Goal: Information Seeking & Learning: Learn about a topic

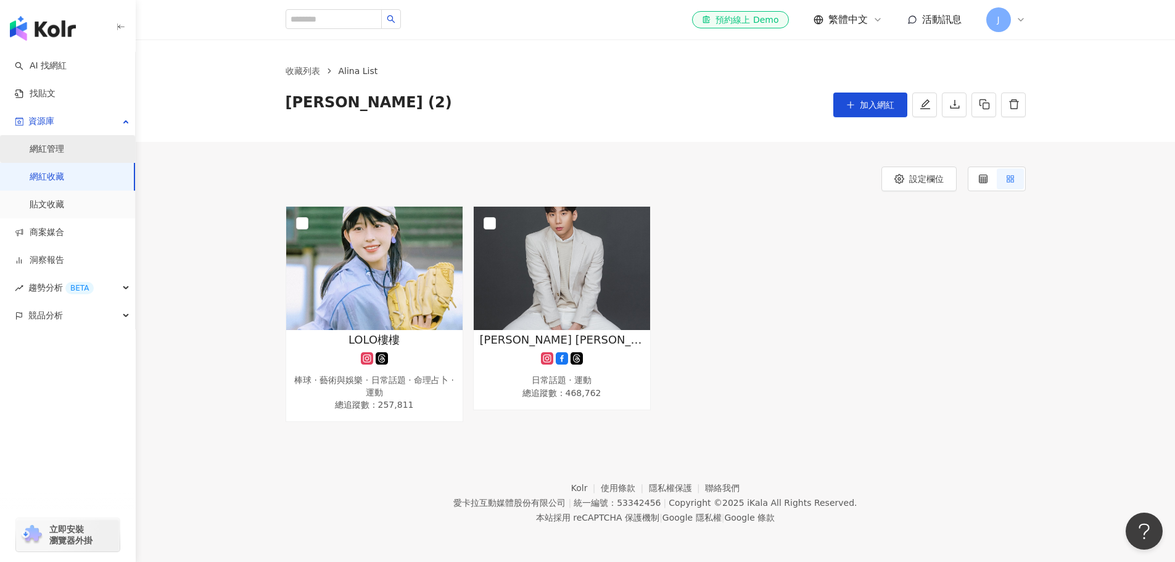
click at [51, 147] on link "網紅管理" at bounding box center [47, 149] width 35 height 12
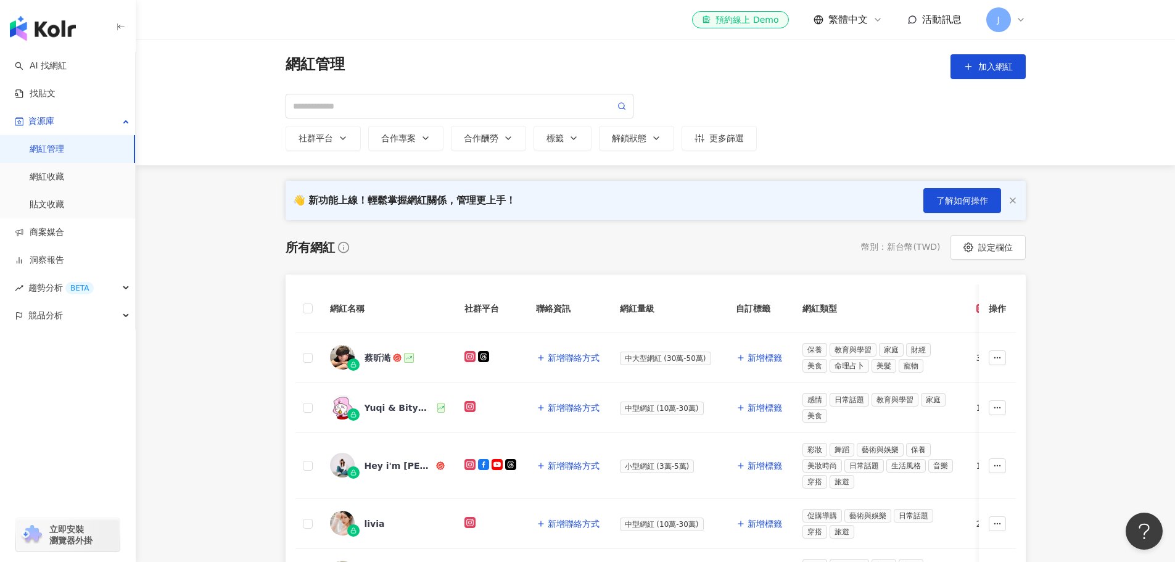
click at [55, 143] on link "網紅管理" at bounding box center [47, 149] width 35 height 12
click at [46, 178] on link "網紅收藏" at bounding box center [47, 177] width 35 height 12
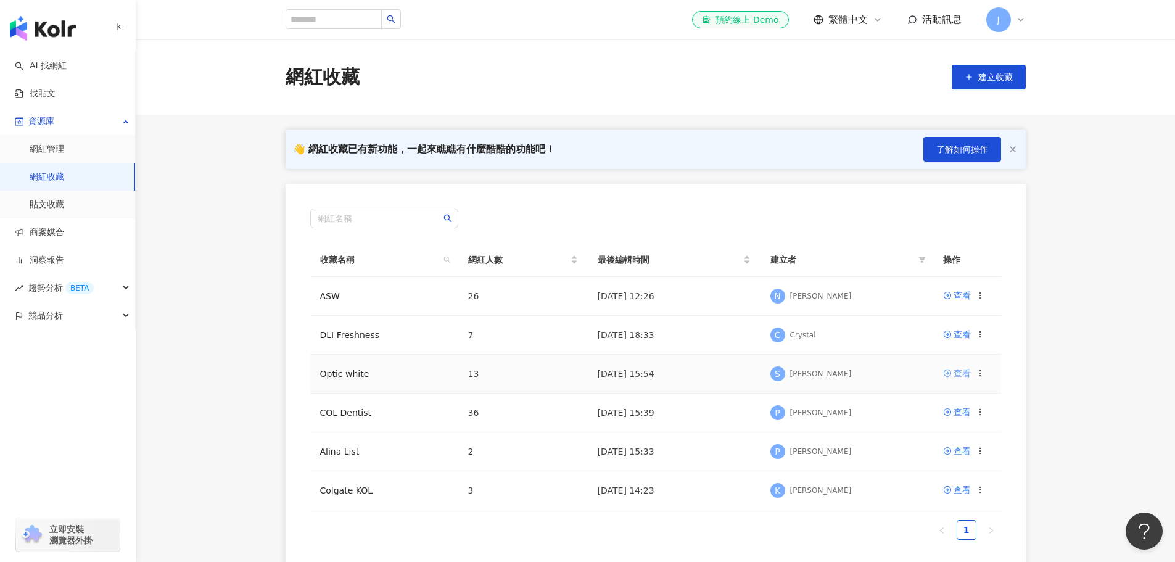
click at [962, 376] on div "查看" at bounding box center [961, 373] width 17 height 14
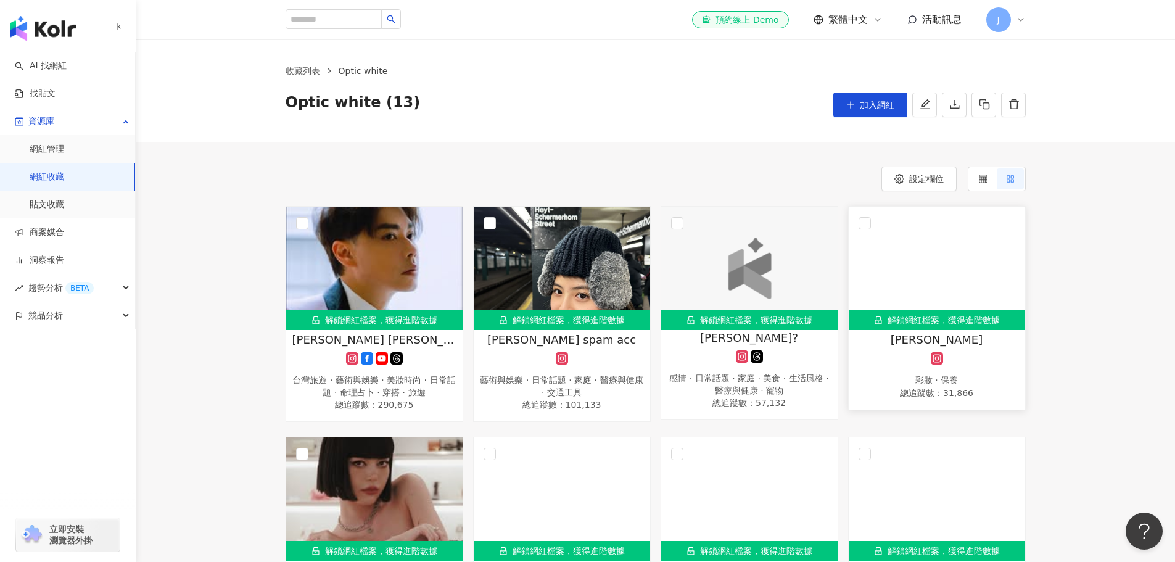
scroll to position [62, 0]
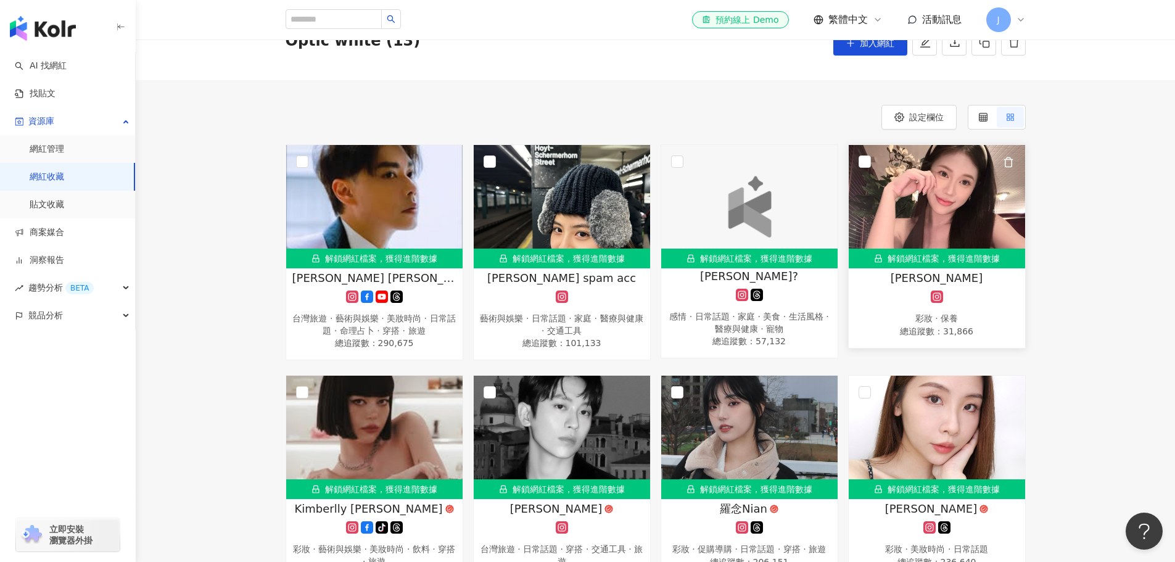
click at [1001, 316] on div "彩妝 · 保養" at bounding box center [937, 319] width 164 height 12
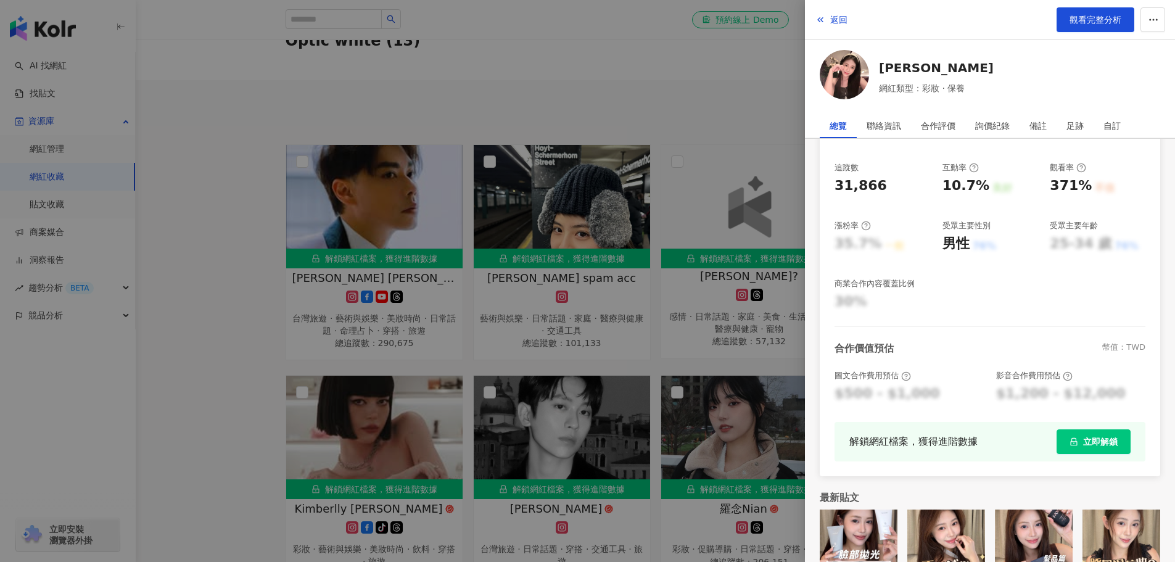
scroll to position [185, 0]
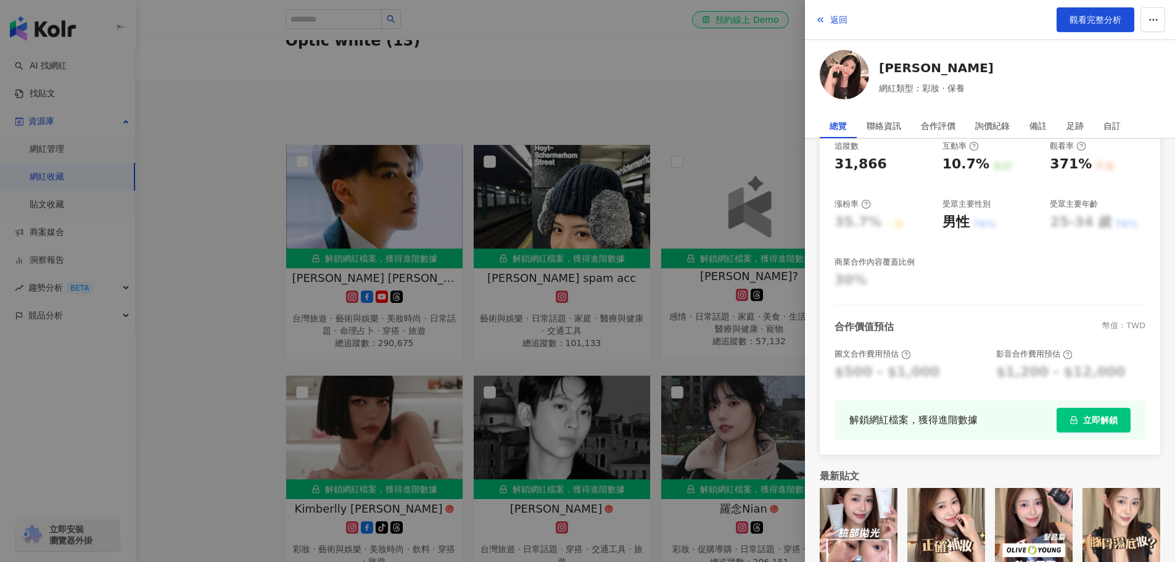
click at [706, 120] on div at bounding box center [587, 281] width 1175 height 562
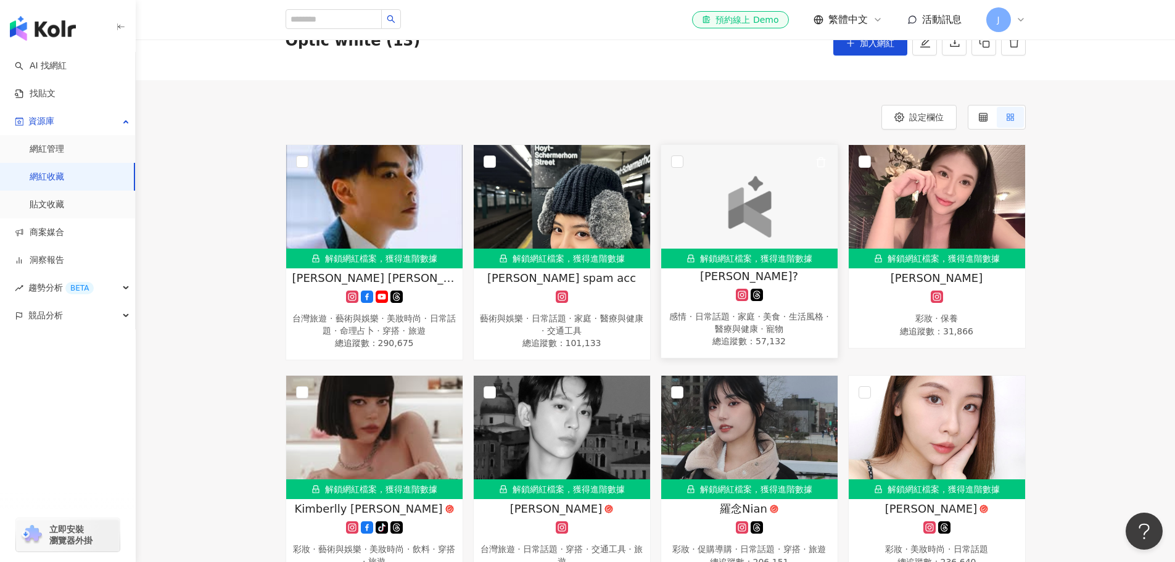
click at [709, 324] on div "感情 · 日常話題 · 家庭 · 美食 · 生活風格 · 醫療與健康 · 寵物" at bounding box center [749, 323] width 164 height 24
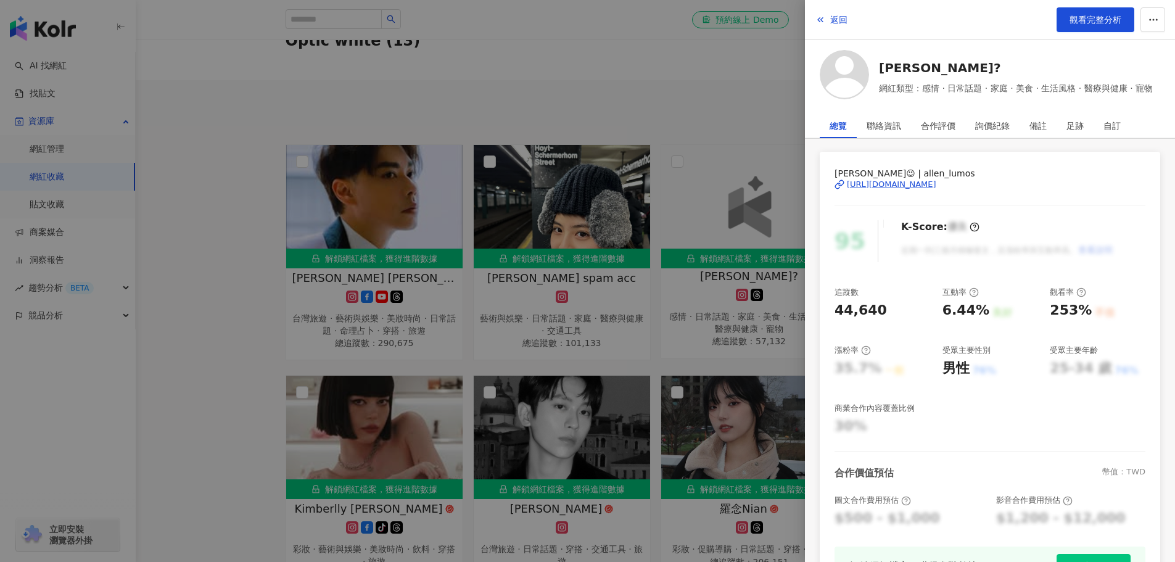
scroll to position [62, 0]
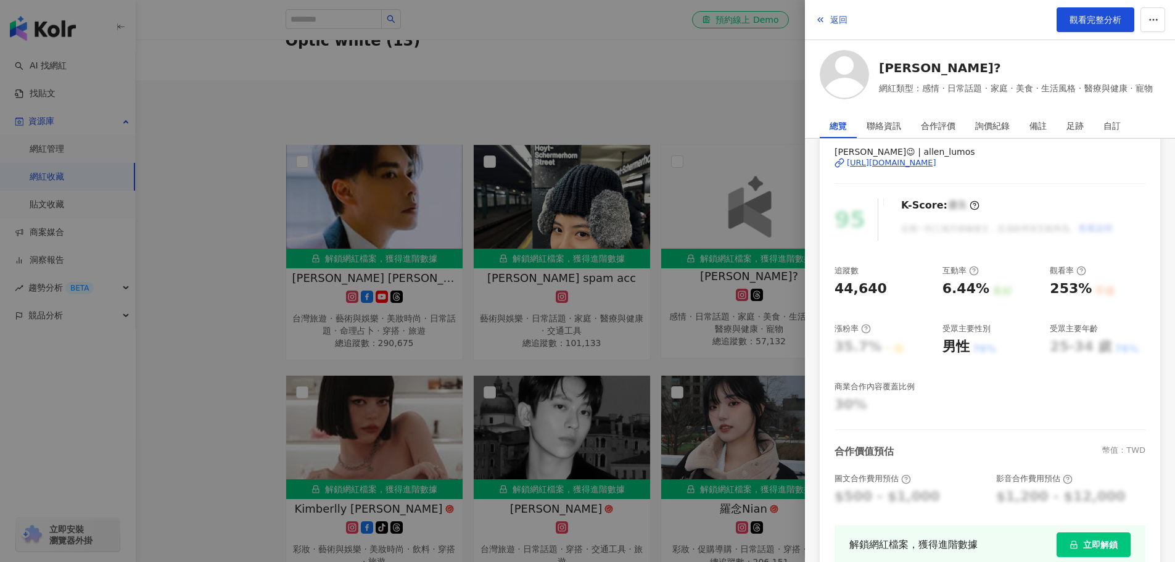
click at [690, 339] on div at bounding box center [587, 281] width 1175 height 562
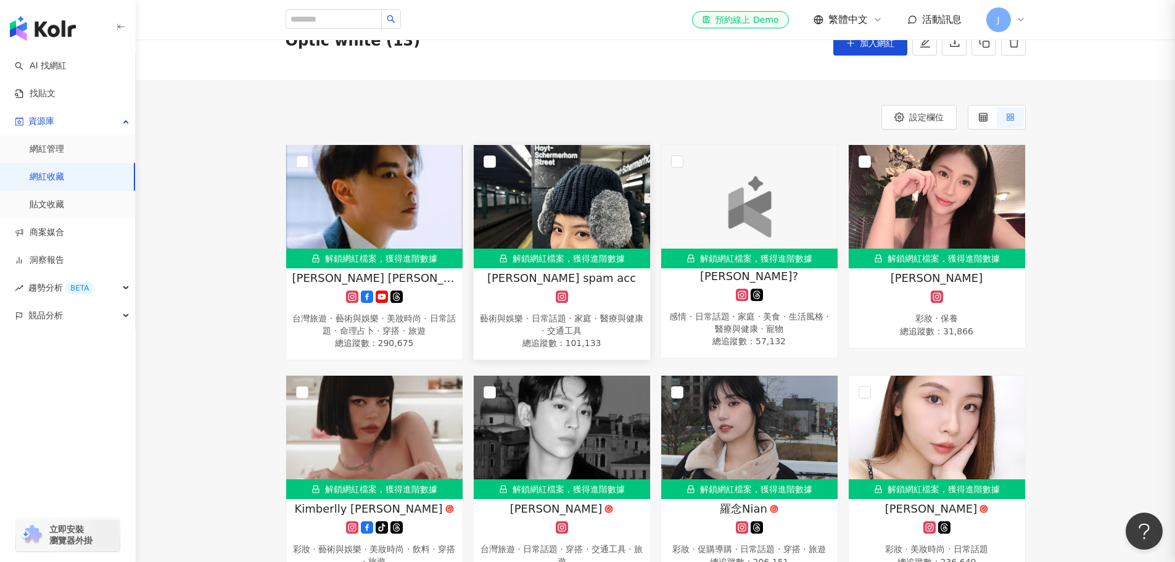
click at [544, 319] on div "藝術與娛樂 · 日常話題 · 家庭 · 醫療與健康 · 交通工具" at bounding box center [562, 325] width 164 height 24
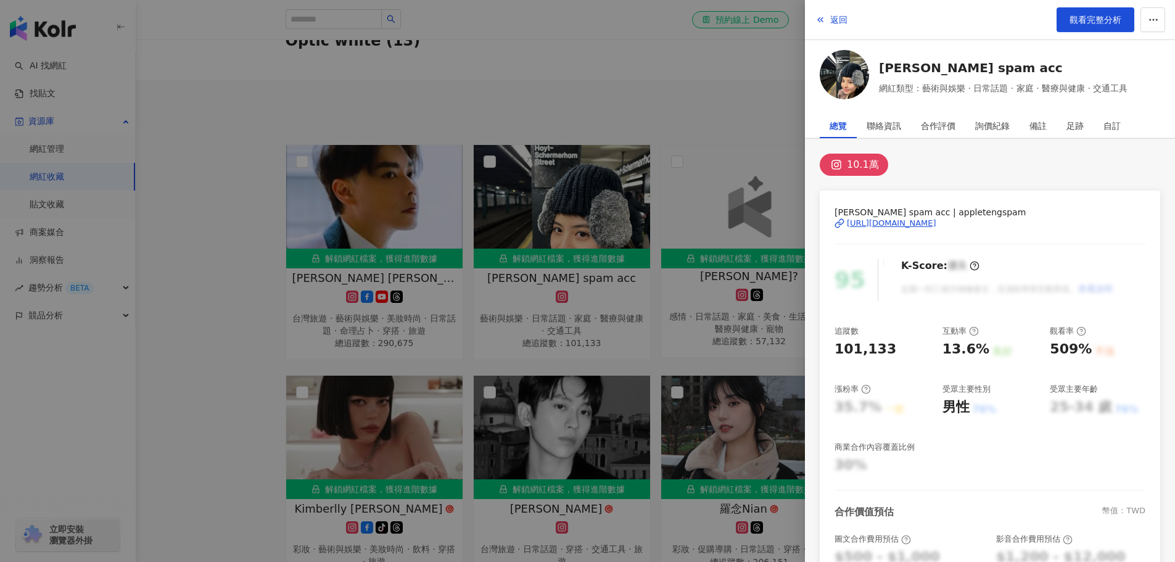
click at [416, 320] on div at bounding box center [587, 281] width 1175 height 562
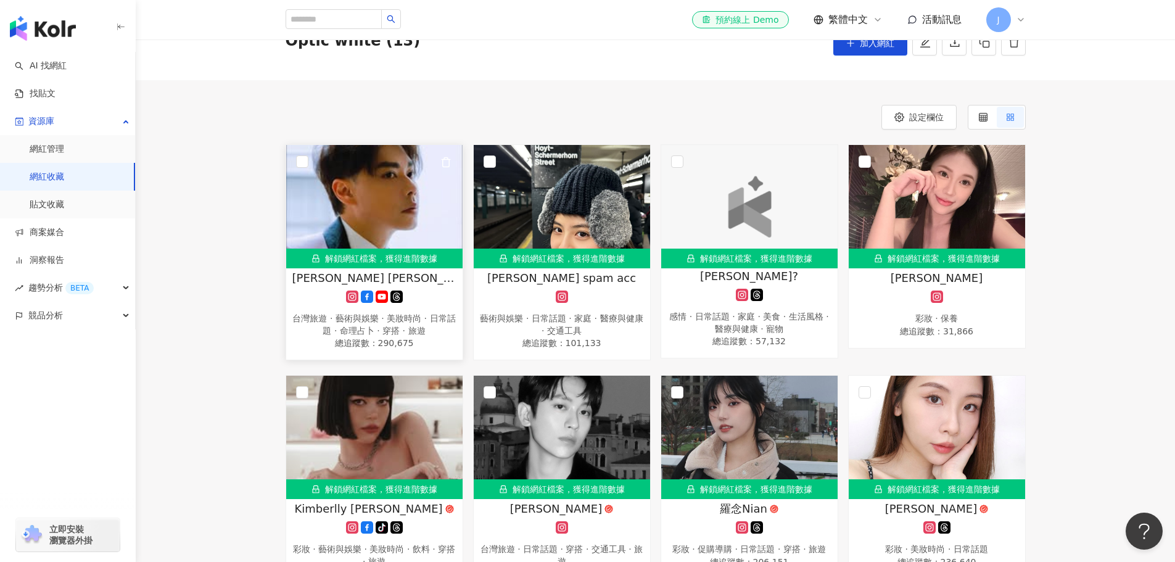
click at [363, 331] on div "台灣旅遊 · 藝術與娛樂 · 美妝時尚 · 日常話題 · 命理占卜 · 穿搭 · 旅遊" at bounding box center [374, 325] width 164 height 24
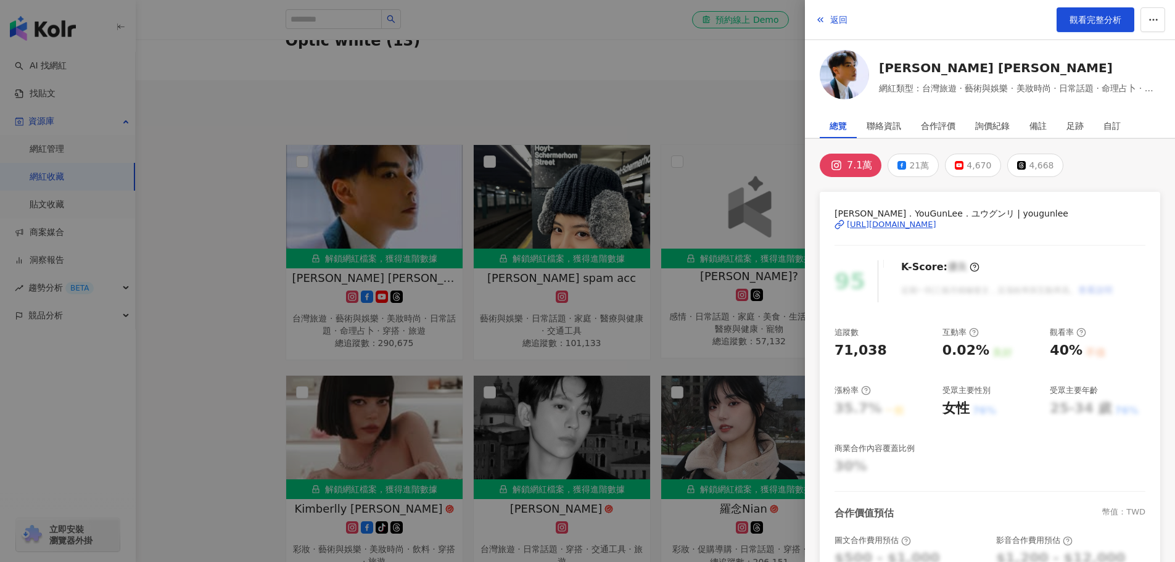
click at [421, 308] on div at bounding box center [587, 281] width 1175 height 562
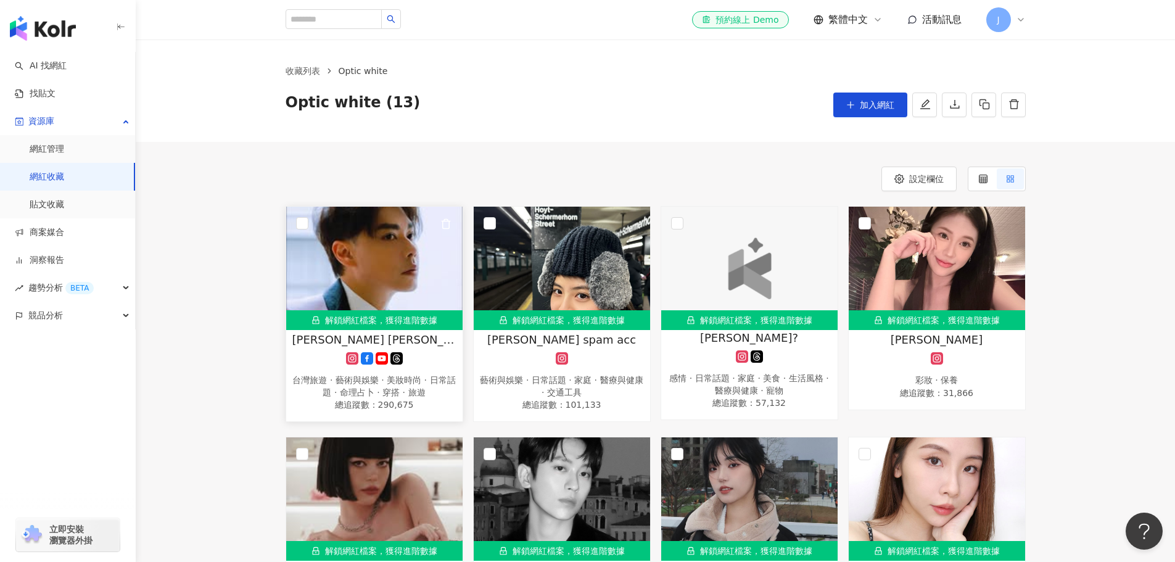
scroll to position [185, 0]
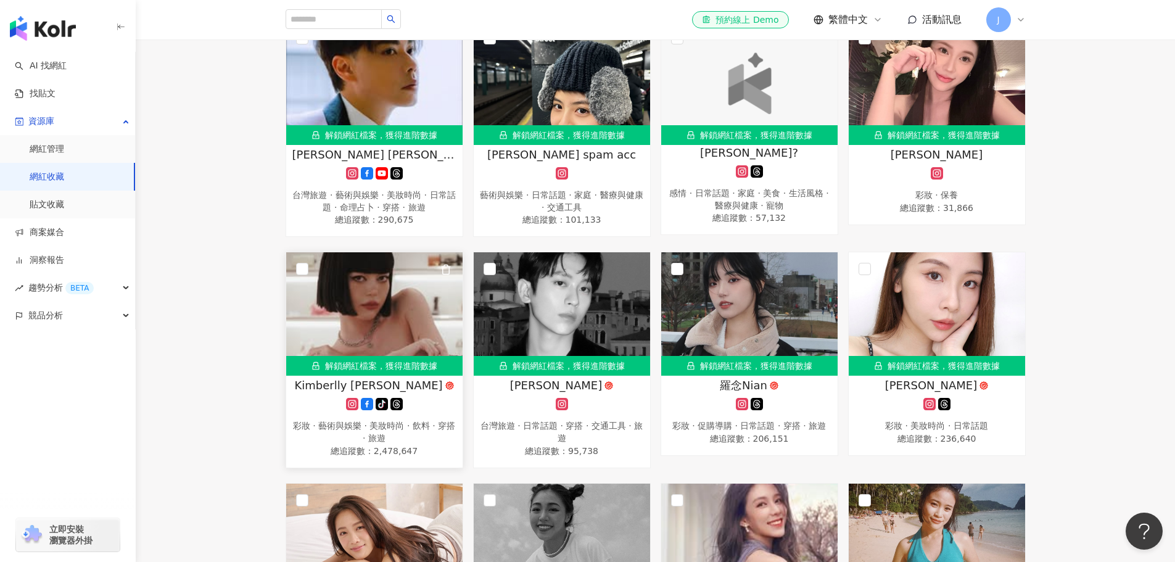
click at [371, 398] on icon at bounding box center [367, 404] width 12 height 12
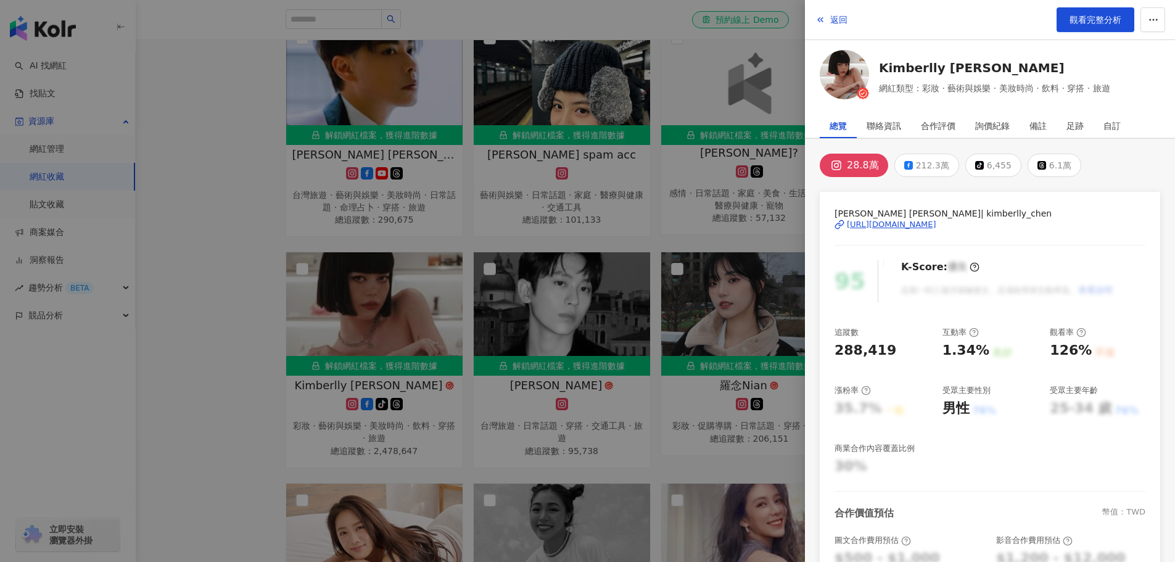
click at [643, 460] on div at bounding box center [587, 281] width 1175 height 562
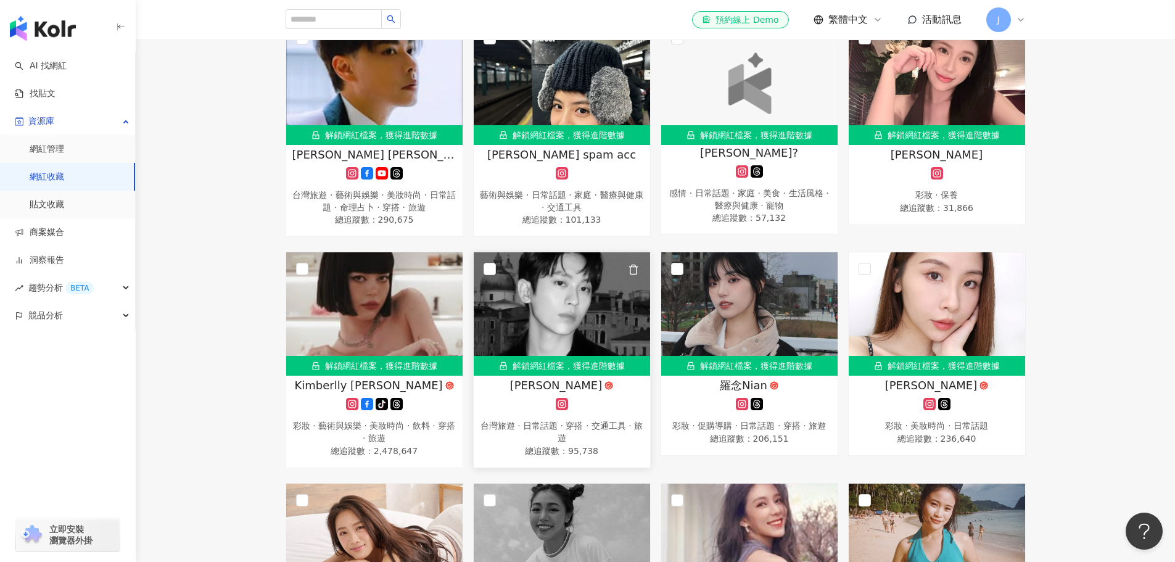
click at [606, 395] on div "Leiro Lai 台灣旅遊 · 日常話題 · 穿搭 · 交通工具 · 旅遊 總追蹤數 ： 95,738" at bounding box center [562, 417] width 176 height 81
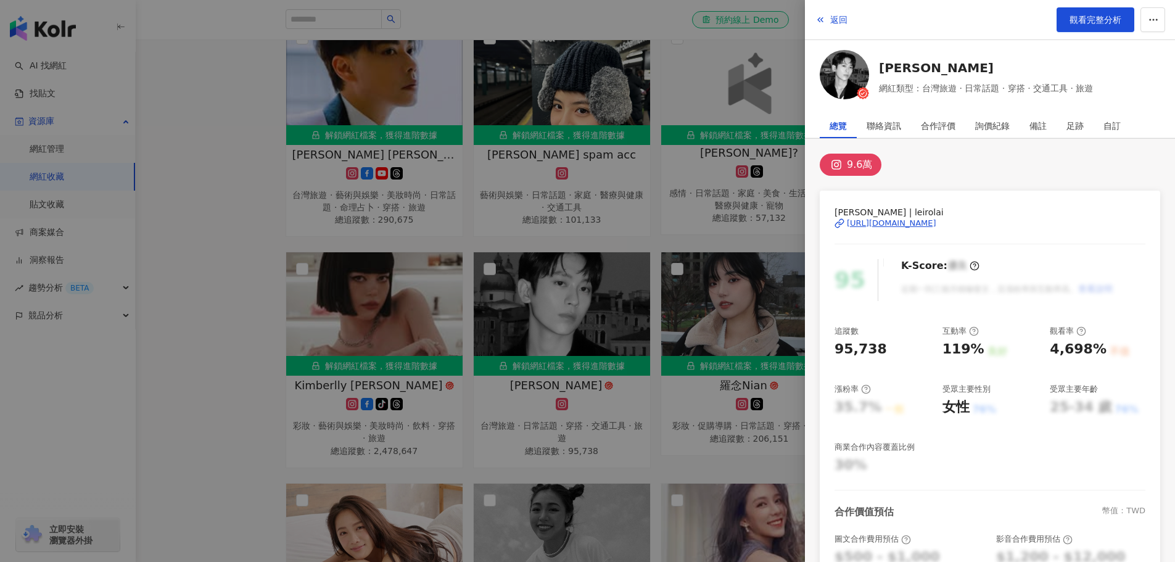
click at [699, 423] on div at bounding box center [587, 281] width 1175 height 562
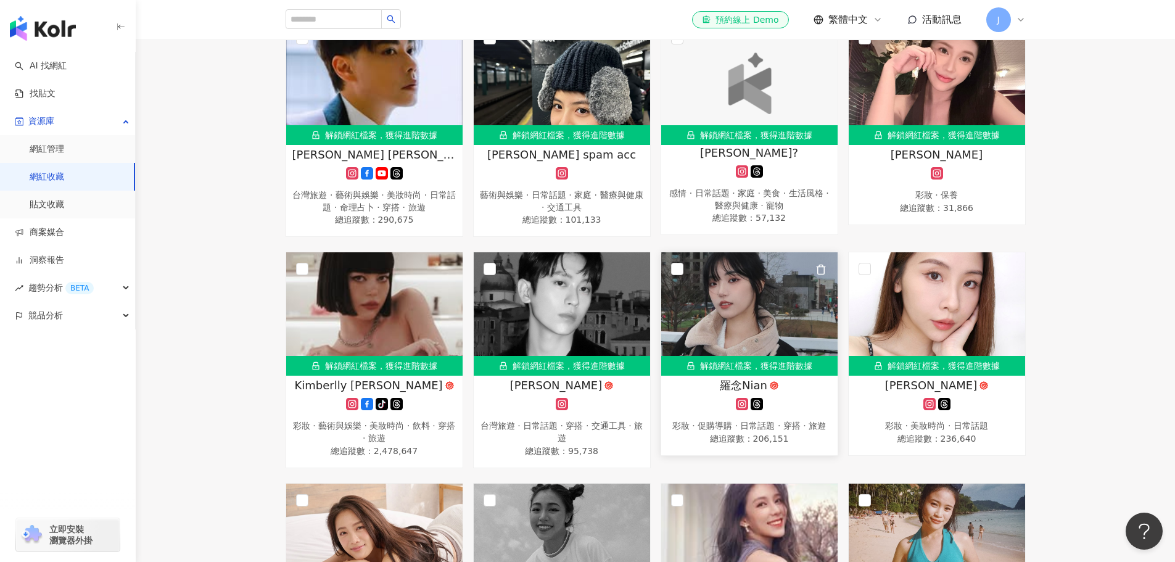
click at [714, 389] on div "羅念Nian" at bounding box center [749, 384] width 164 height 15
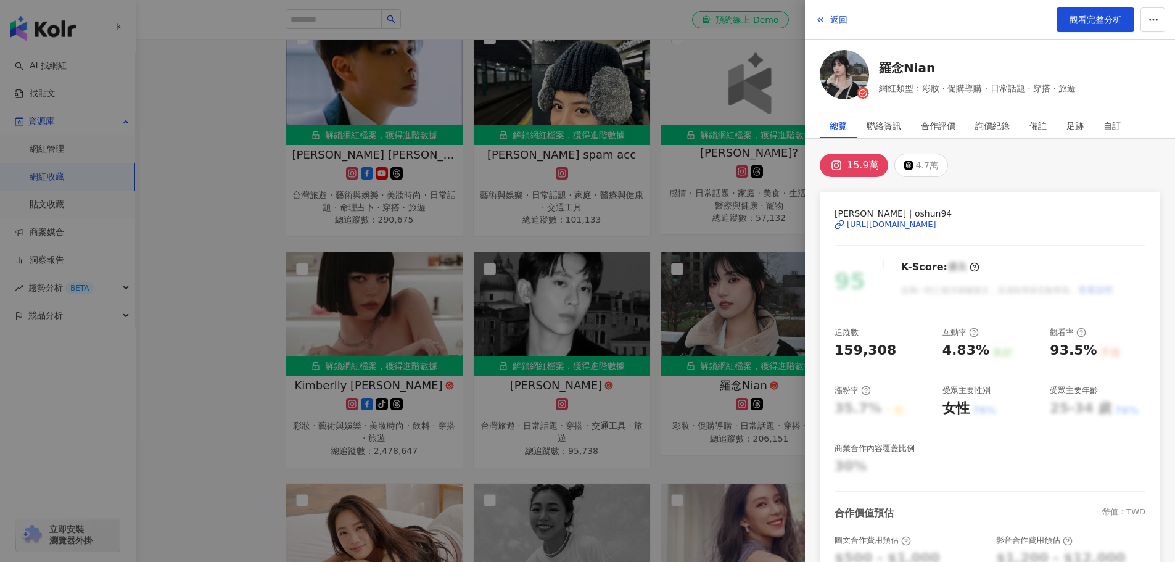
click at [691, 421] on div at bounding box center [587, 281] width 1175 height 562
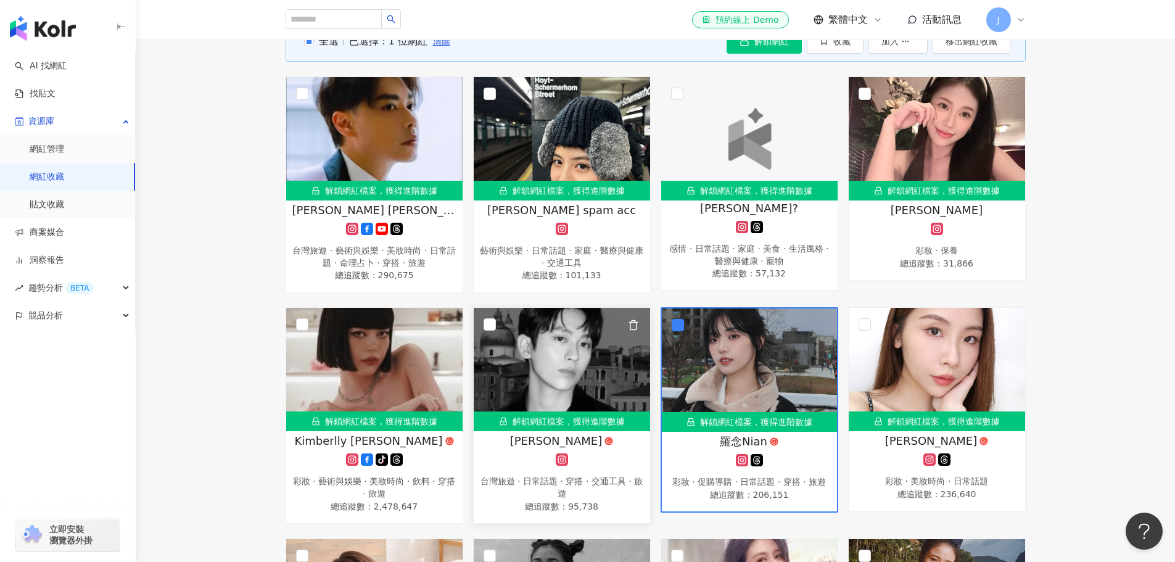
click at [522, 461] on div at bounding box center [562, 459] width 164 height 12
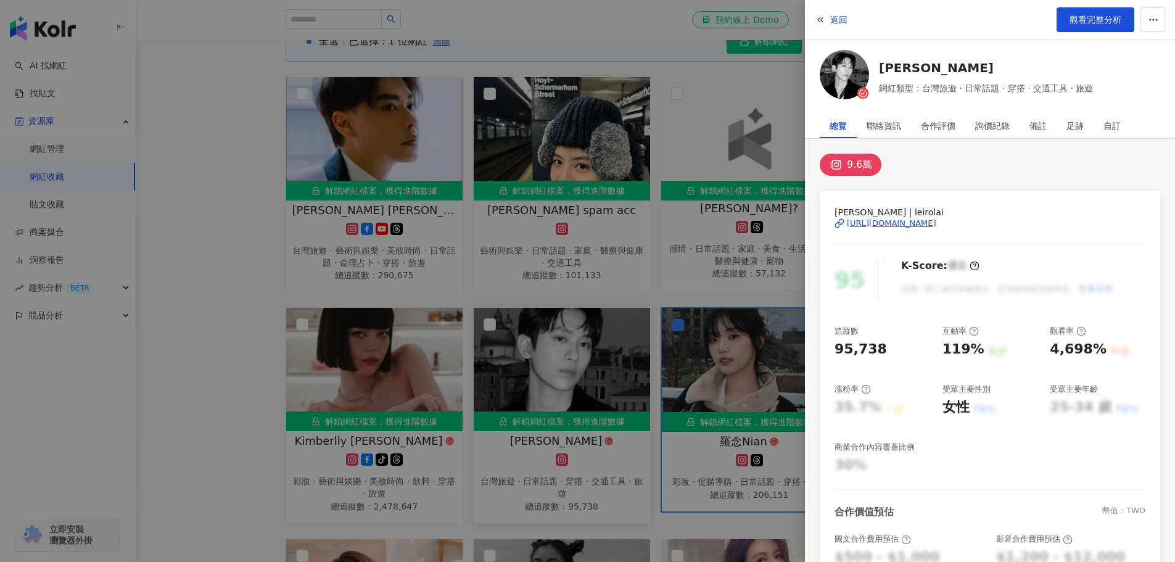
click at [522, 461] on div at bounding box center [587, 281] width 1175 height 562
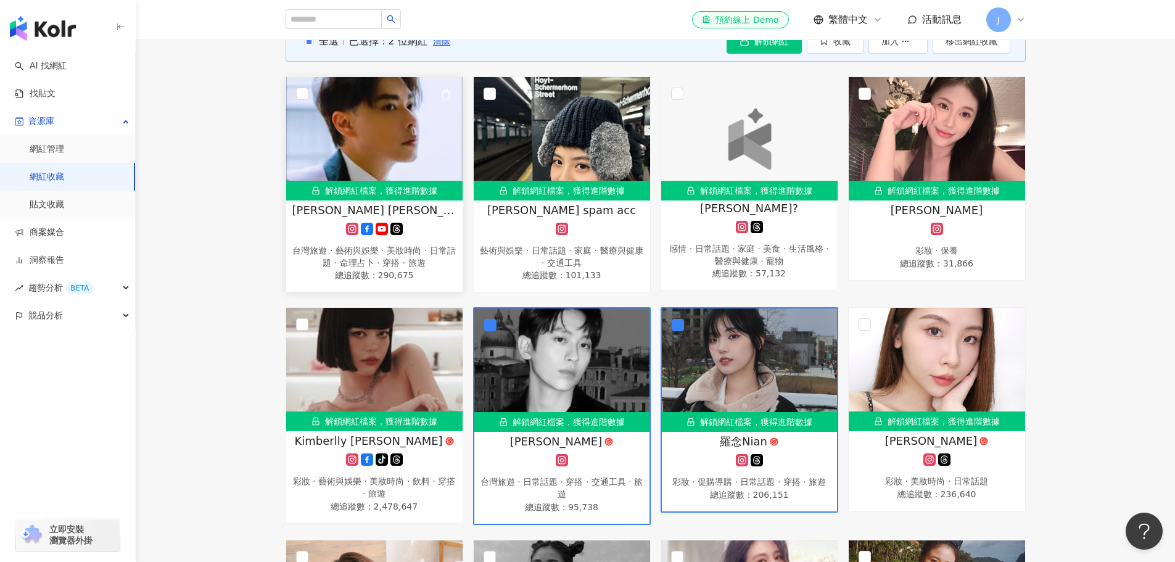
click at [324, 215] on span "李佑群老師 Yougun Lee ユウグン リ" at bounding box center [374, 209] width 164 height 15
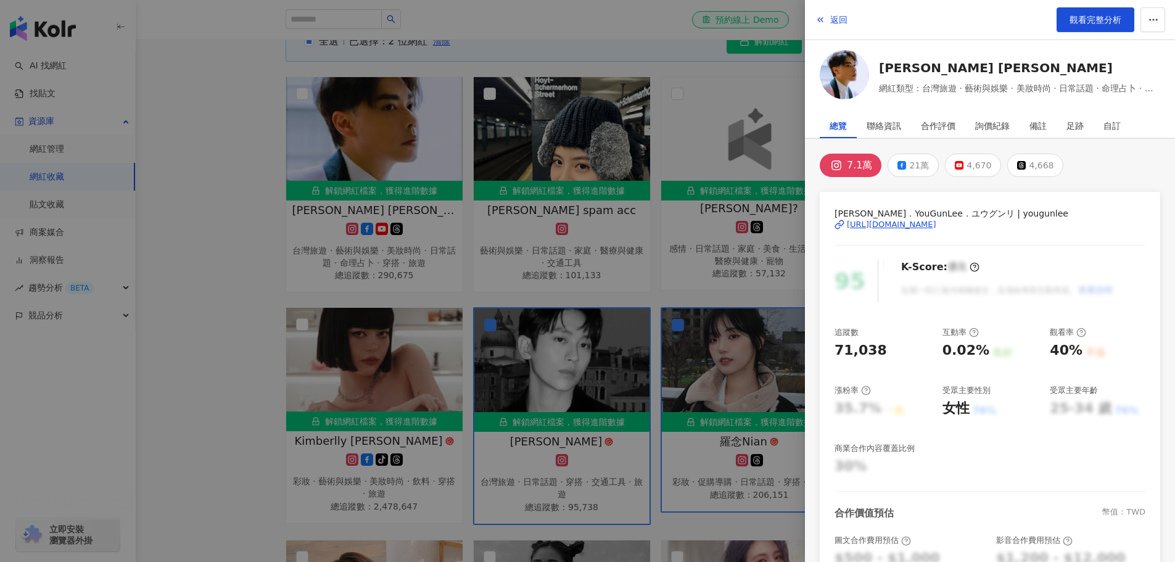
click at [301, 89] on div at bounding box center [587, 281] width 1175 height 562
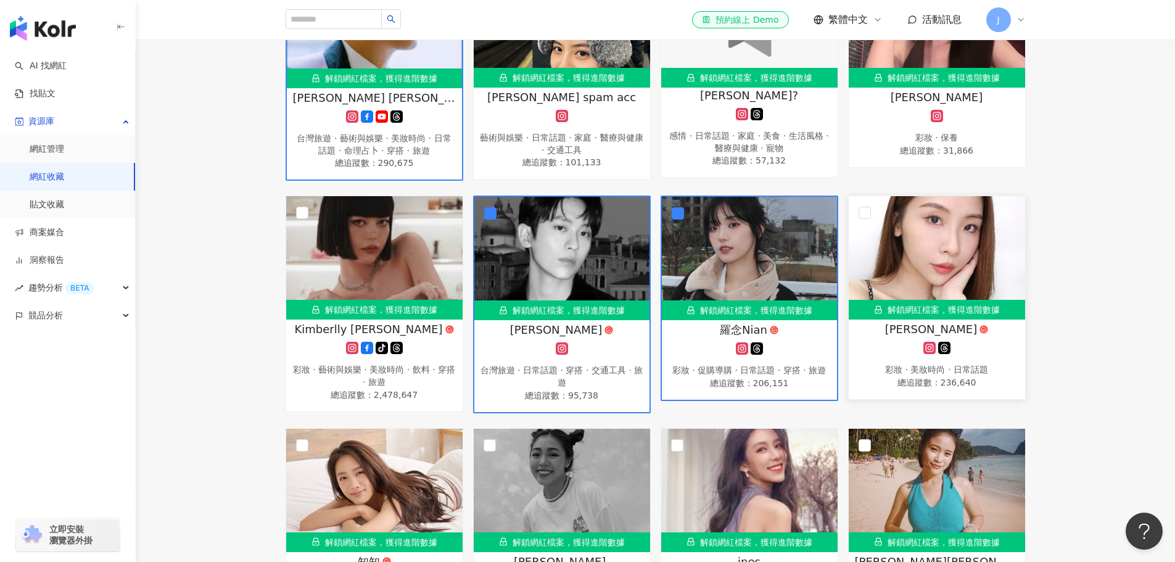
scroll to position [308, 0]
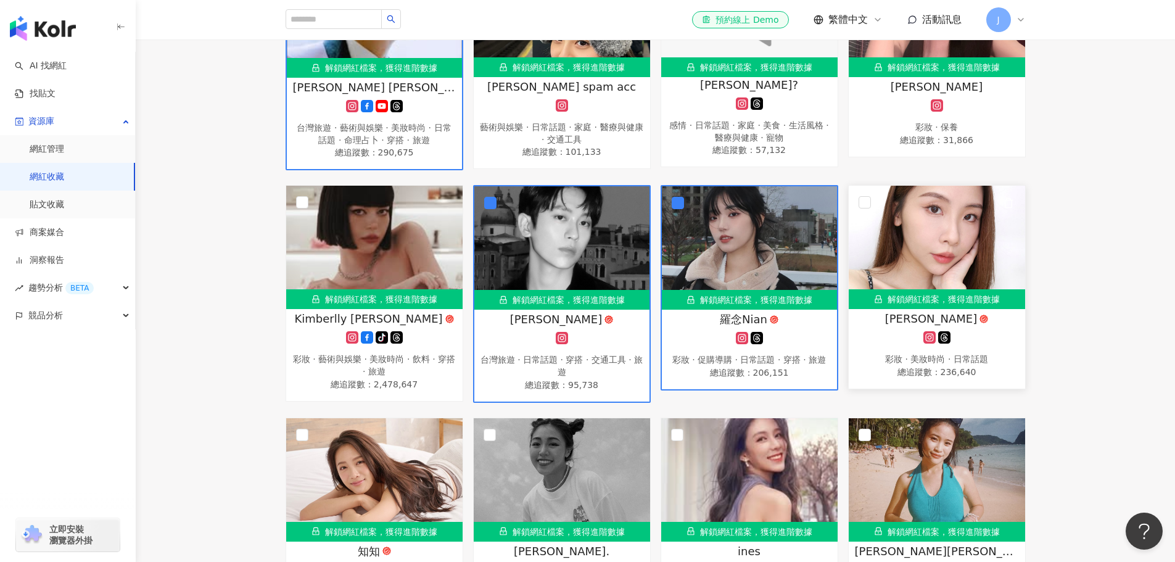
click at [929, 324] on span "CHICHI綺綺" at bounding box center [931, 318] width 92 height 15
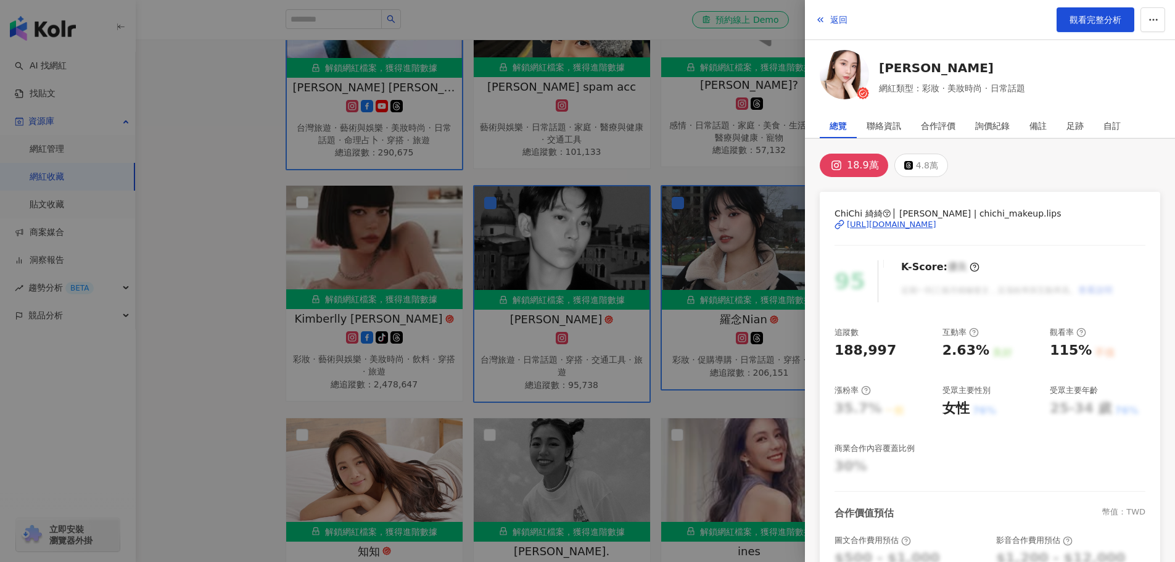
click at [769, 321] on div at bounding box center [587, 281] width 1175 height 562
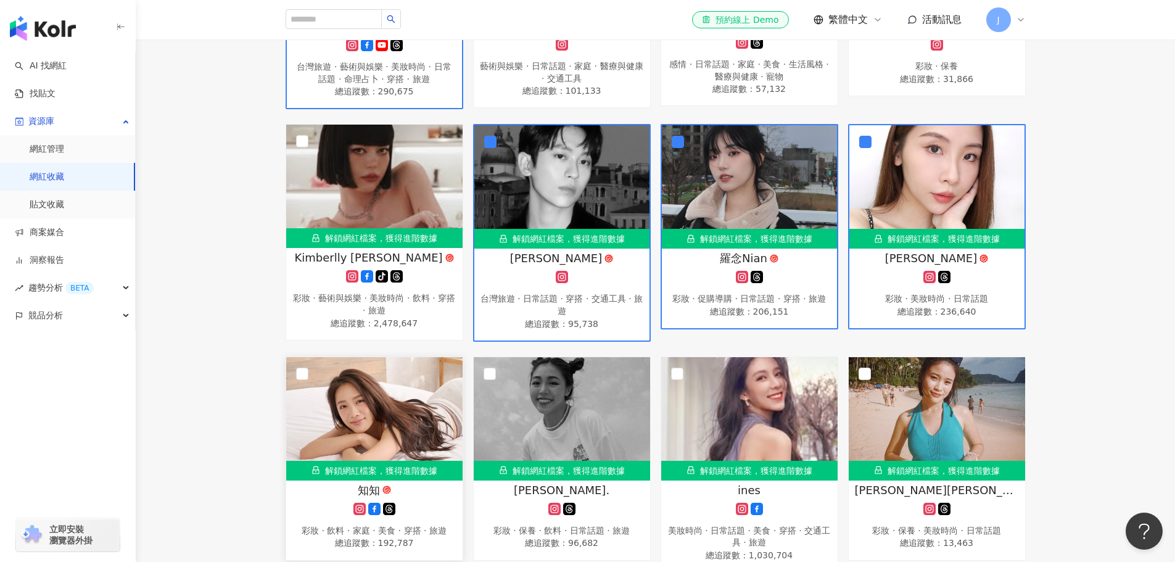
scroll to position [370, 0]
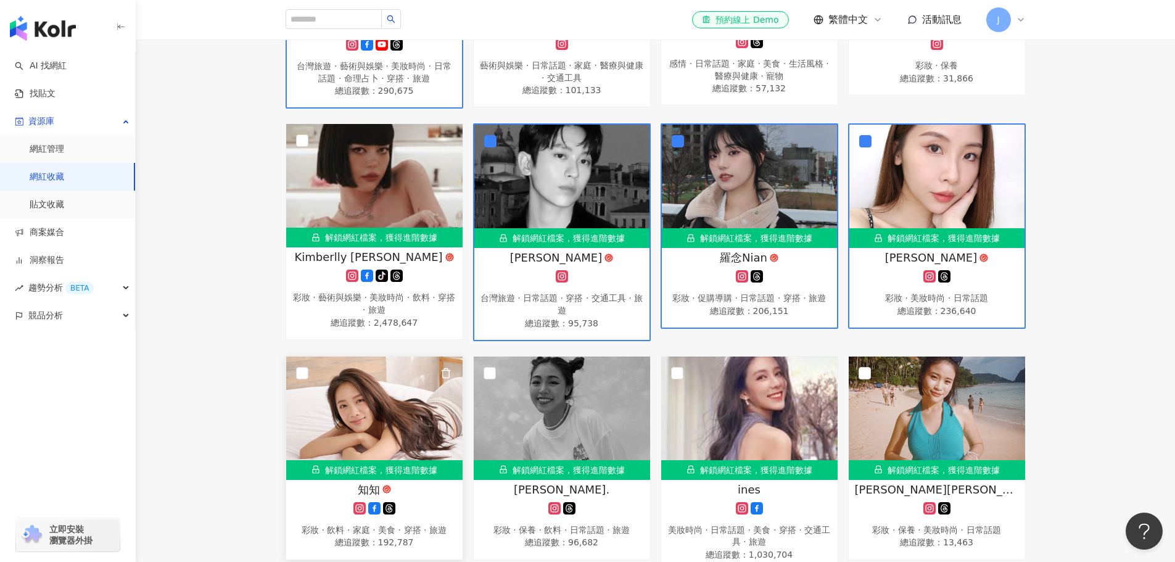
click at [369, 405] on img at bounding box center [374, 417] width 176 height 123
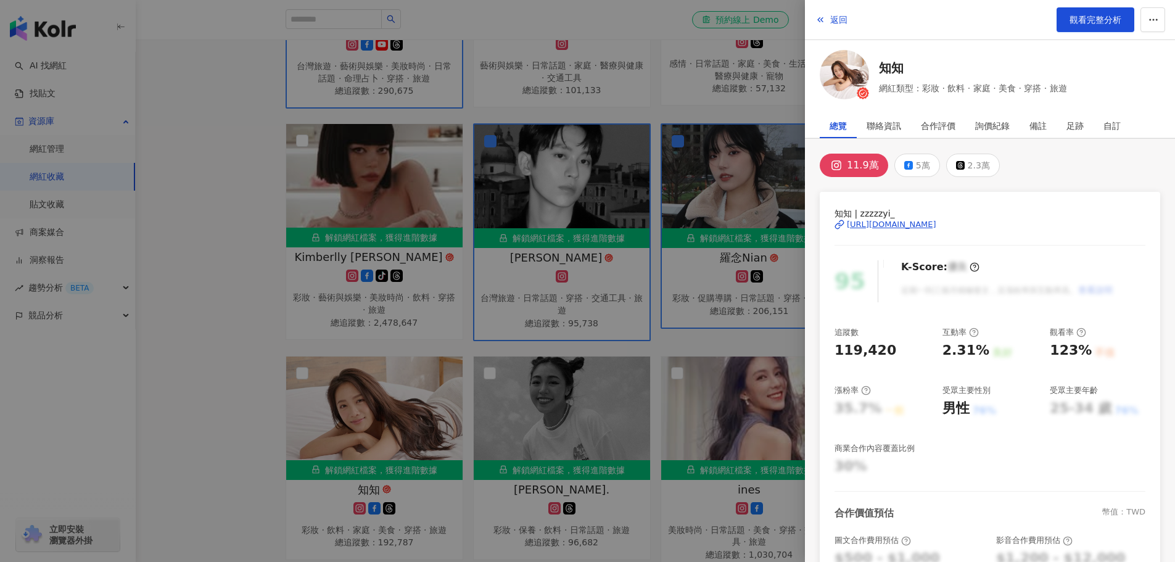
click at [514, 447] on div at bounding box center [587, 281] width 1175 height 562
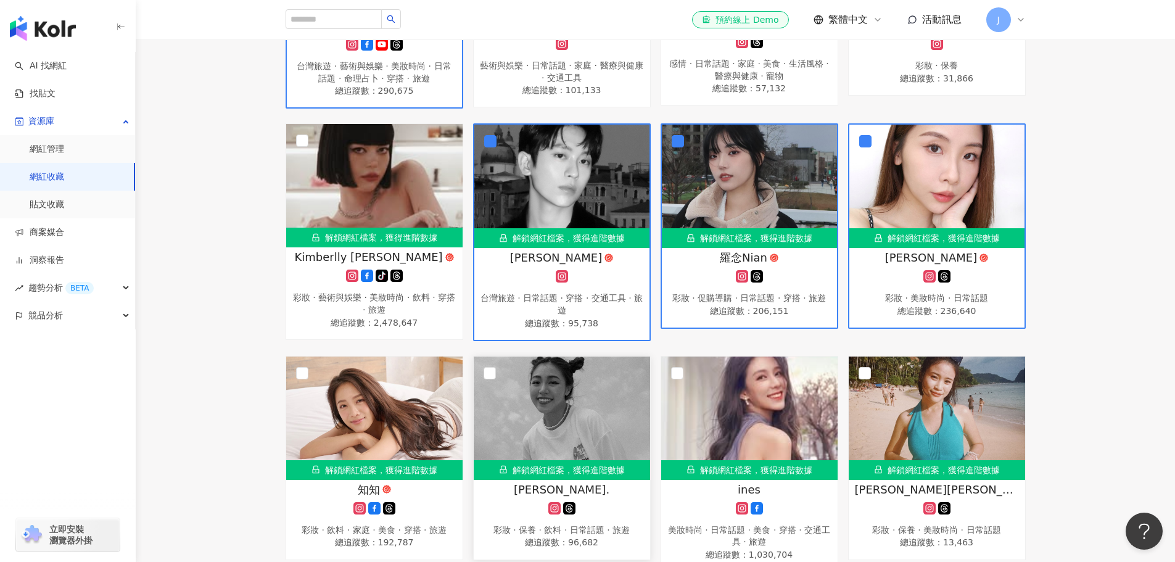
click at [513, 502] on div at bounding box center [562, 508] width 164 height 12
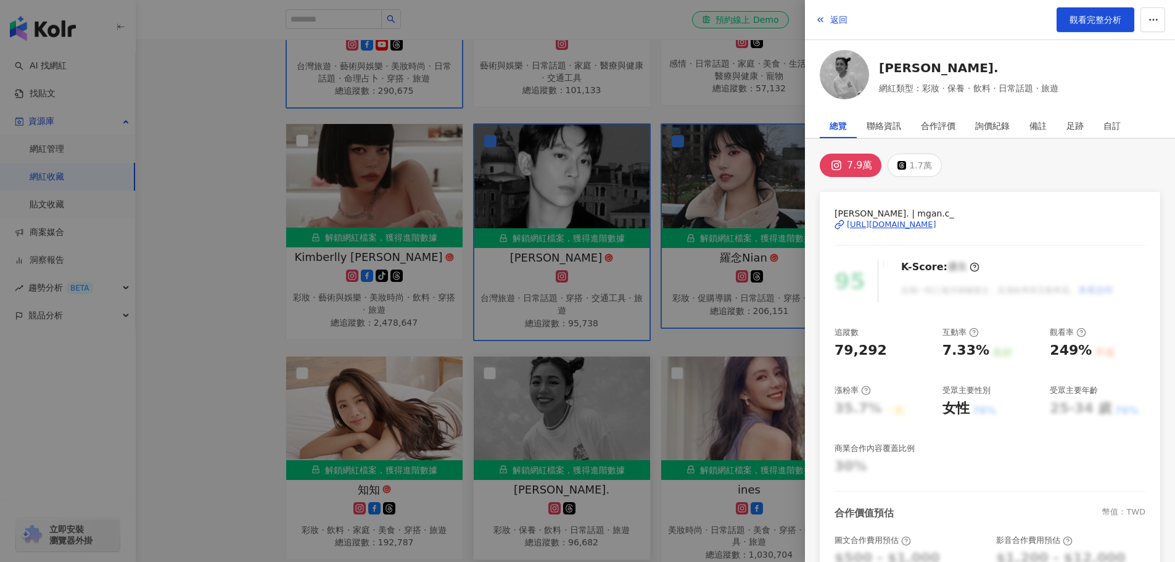
click at [513, 498] on div at bounding box center [587, 281] width 1175 height 562
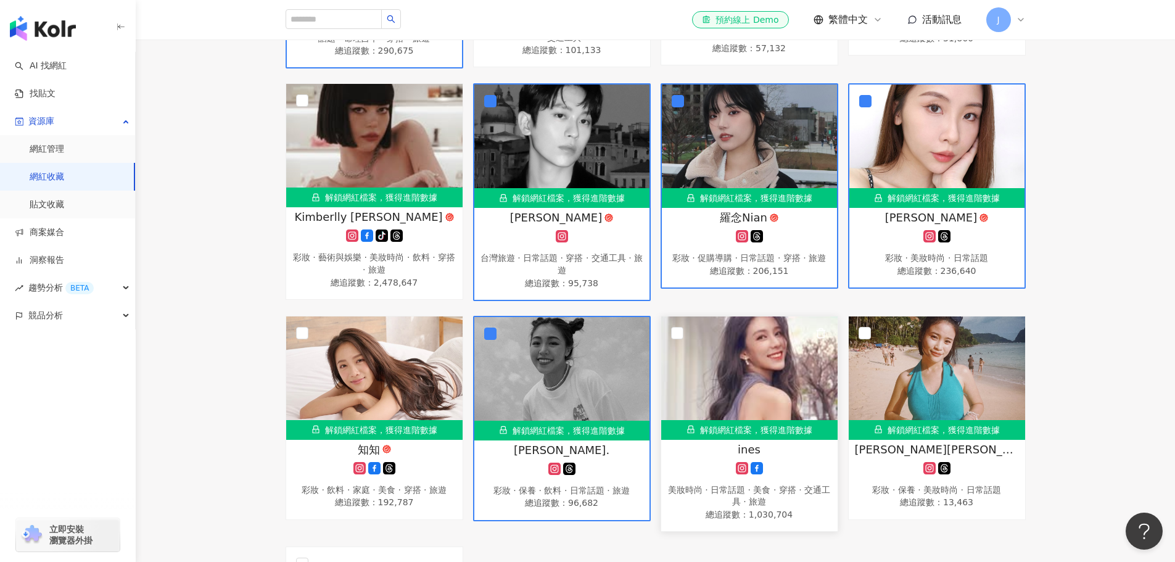
scroll to position [432, 0]
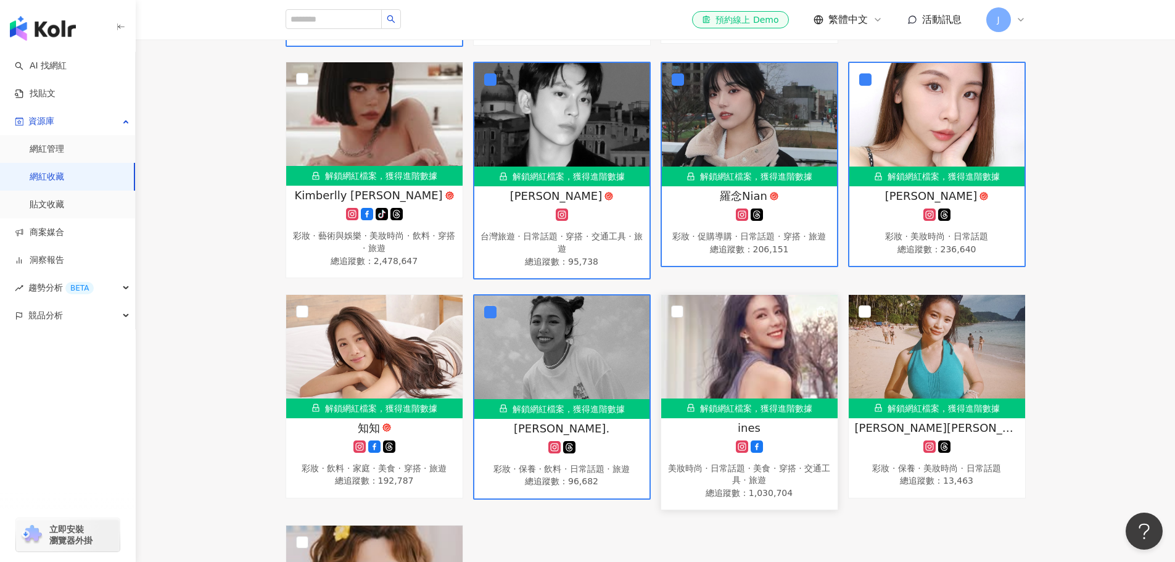
click at [717, 429] on div "ines" at bounding box center [749, 427] width 164 height 15
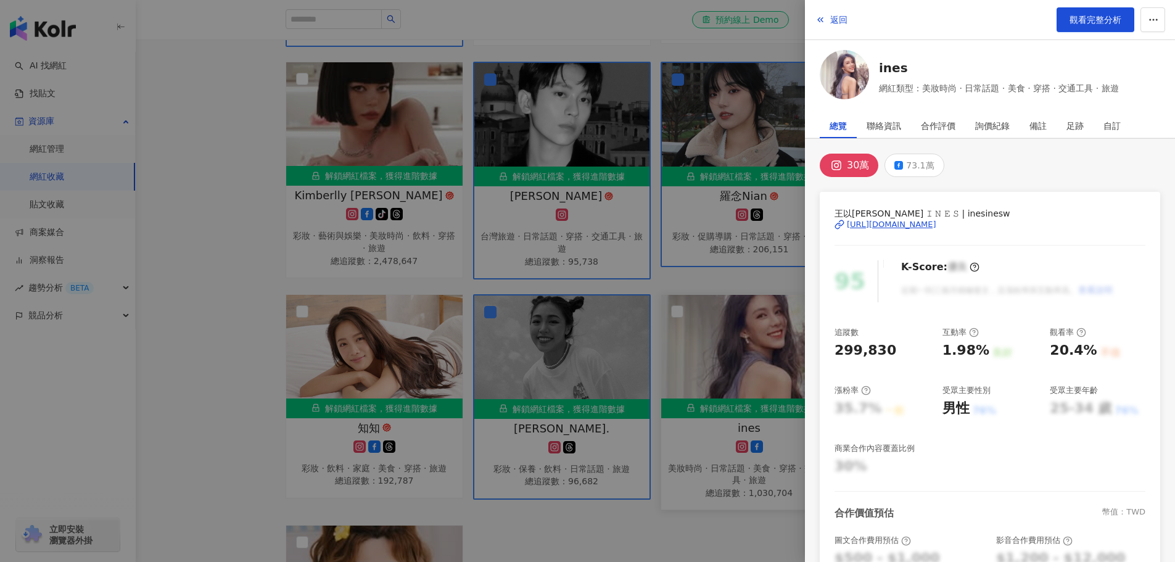
click at [717, 429] on div at bounding box center [587, 281] width 1175 height 562
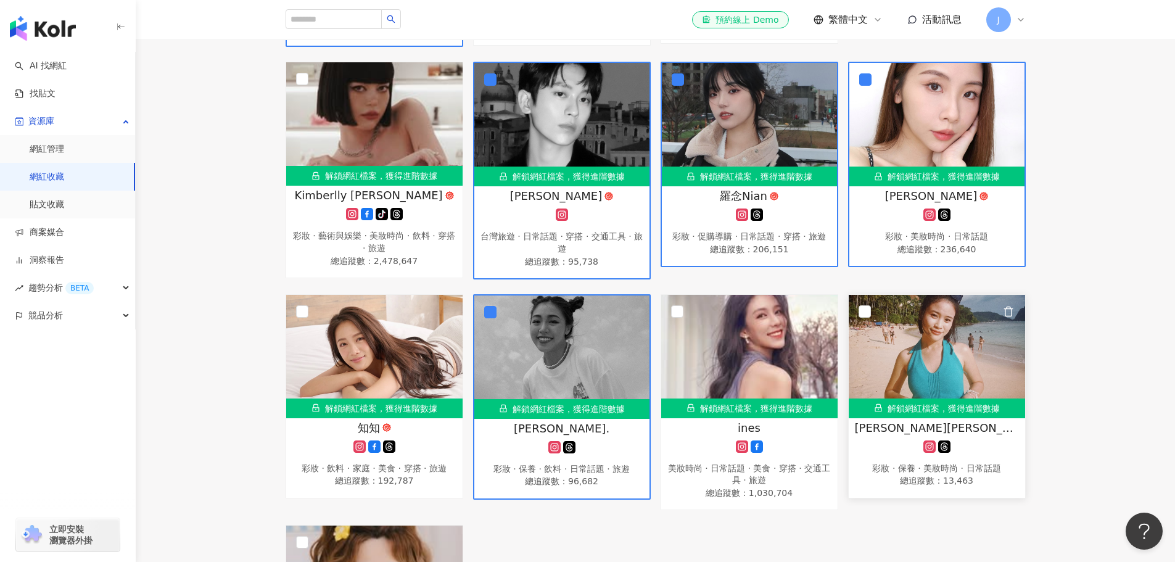
click at [889, 433] on div "Annie安妮｜旅遊.生活.搞笑(story) 彩妝 · 保養 · 美妝時尚 · 日常話題 總追蹤數 ： 13,463" at bounding box center [937, 454] width 176 height 69
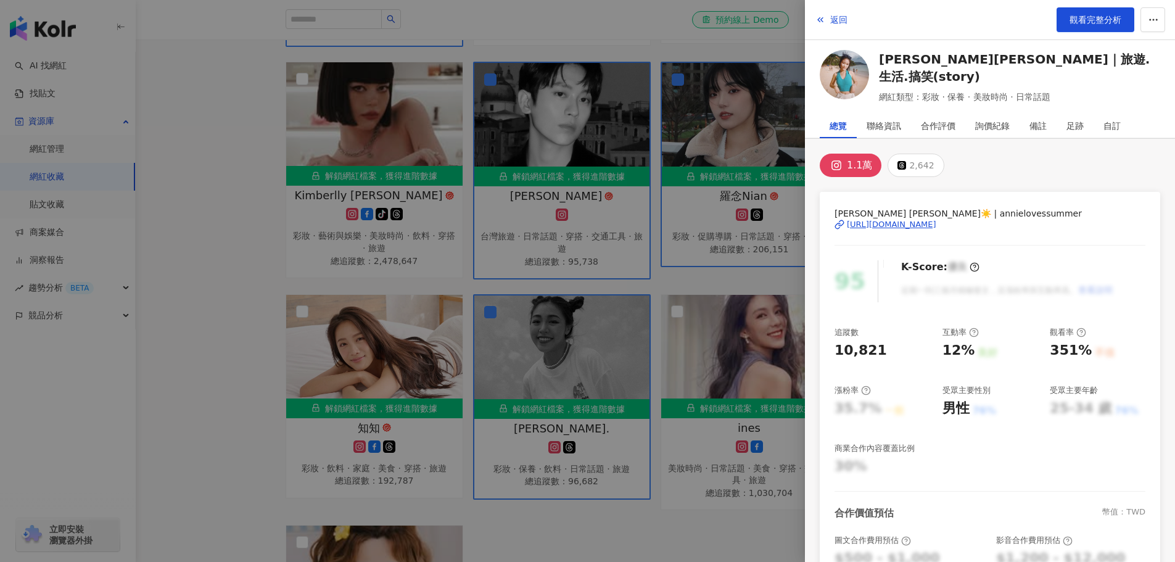
click at [779, 443] on div at bounding box center [587, 281] width 1175 height 562
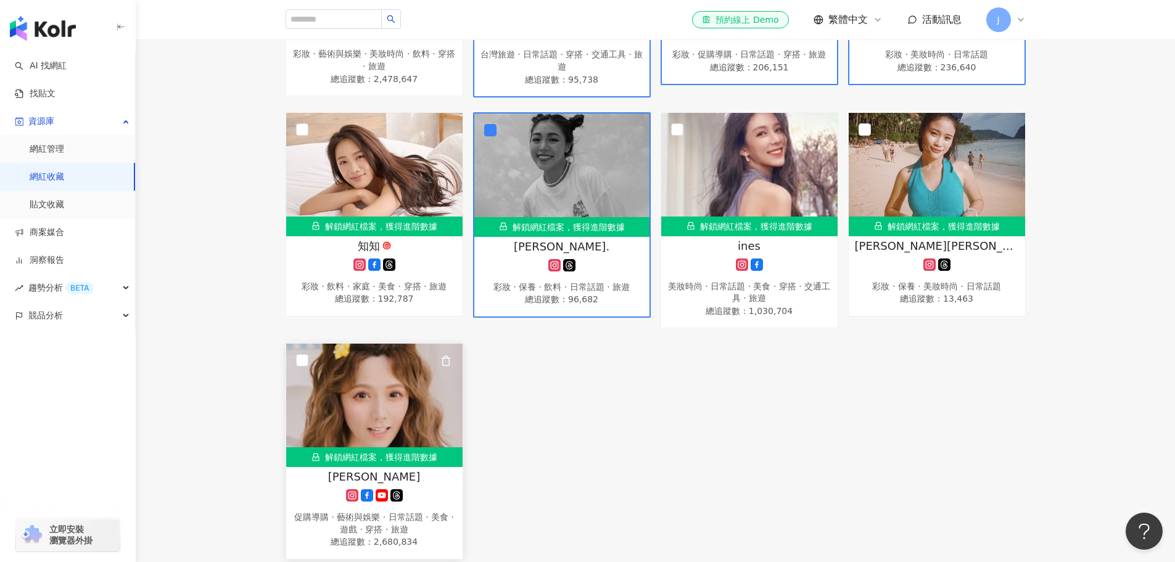
scroll to position [617, 0]
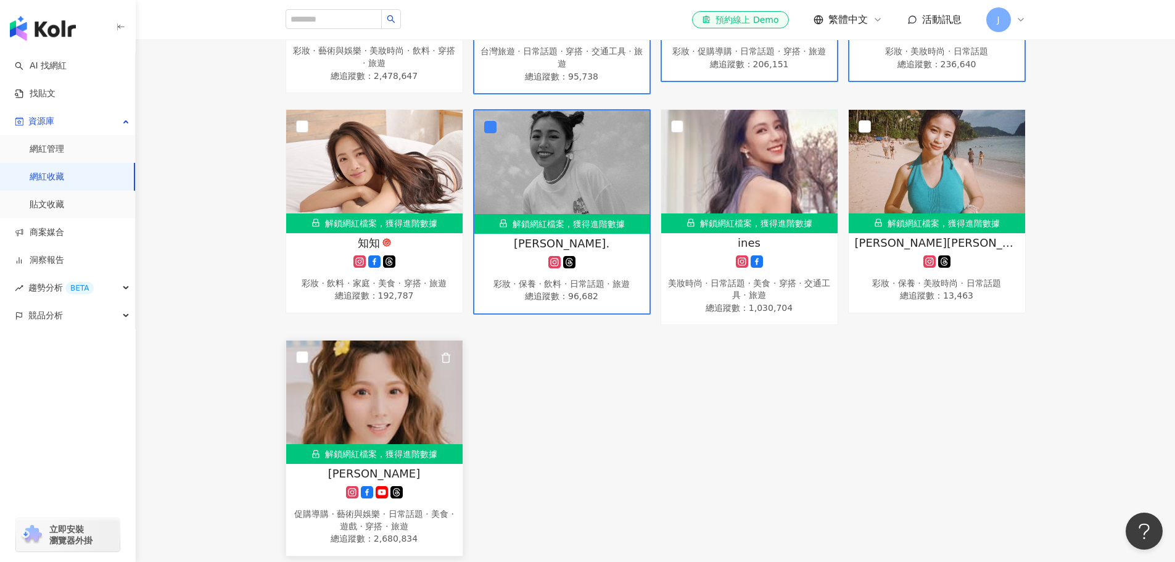
click at [346, 466] on div "解婕翎" at bounding box center [374, 473] width 164 height 15
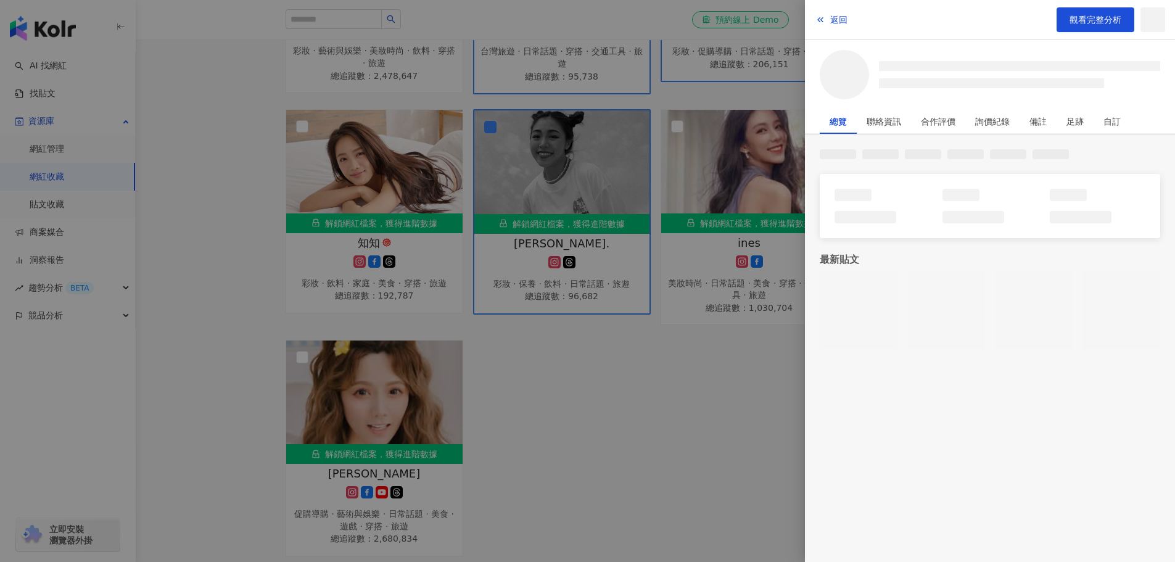
click at [754, 376] on div at bounding box center [587, 281] width 1175 height 562
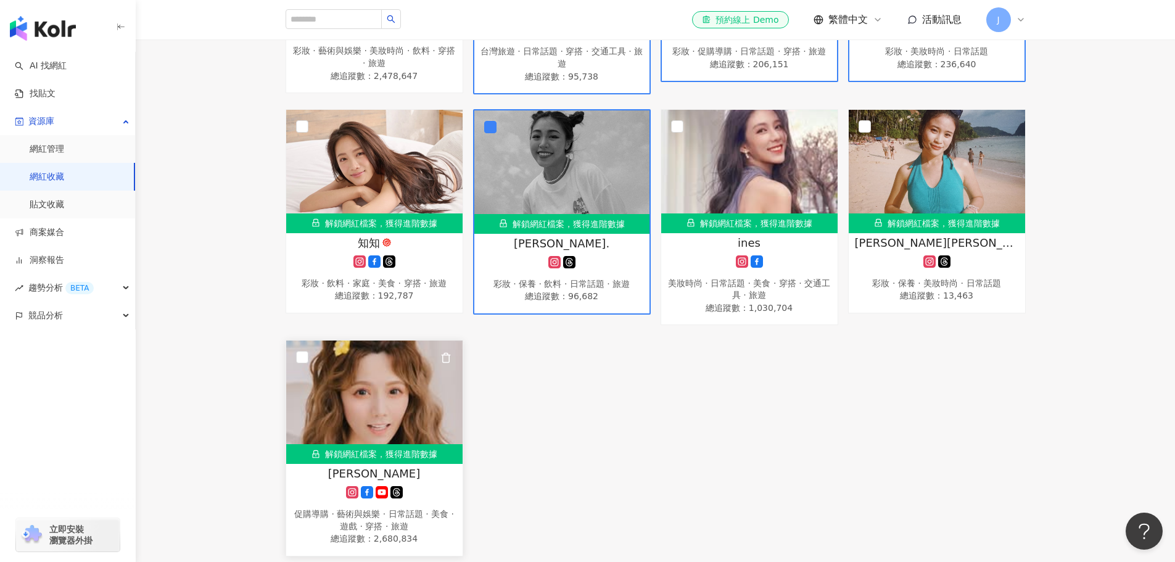
click at [363, 479] on div "解婕翎 促購導購 · 藝術與娛樂 · 日常話題 · 美食 · 遊戲 · 穿搭 · 旅遊 總追蹤數 ： 2,680,834" at bounding box center [374, 506] width 176 height 81
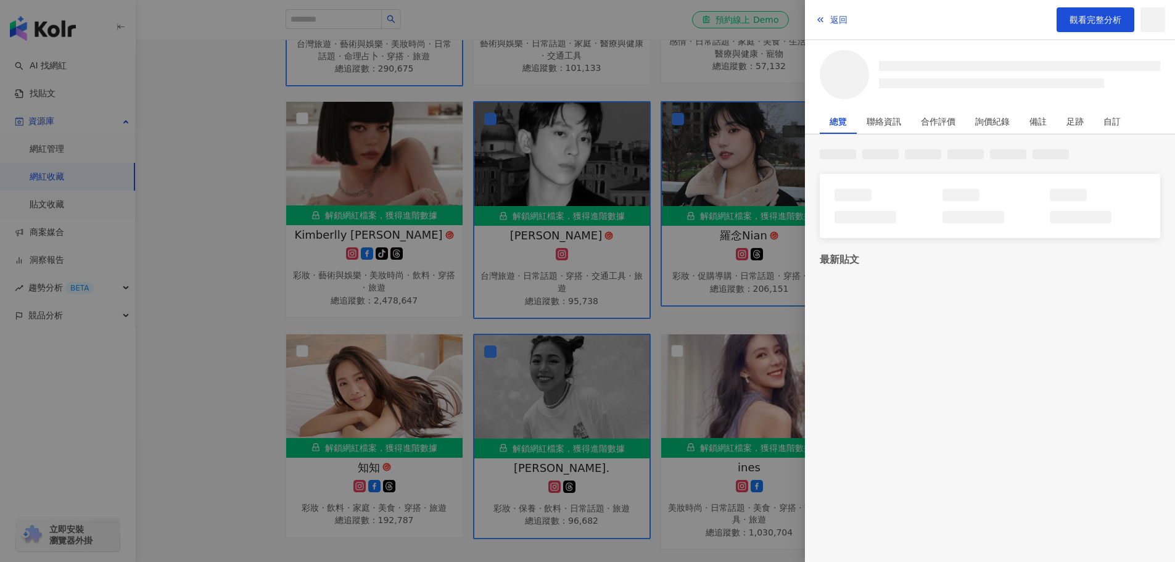
scroll to position [370, 0]
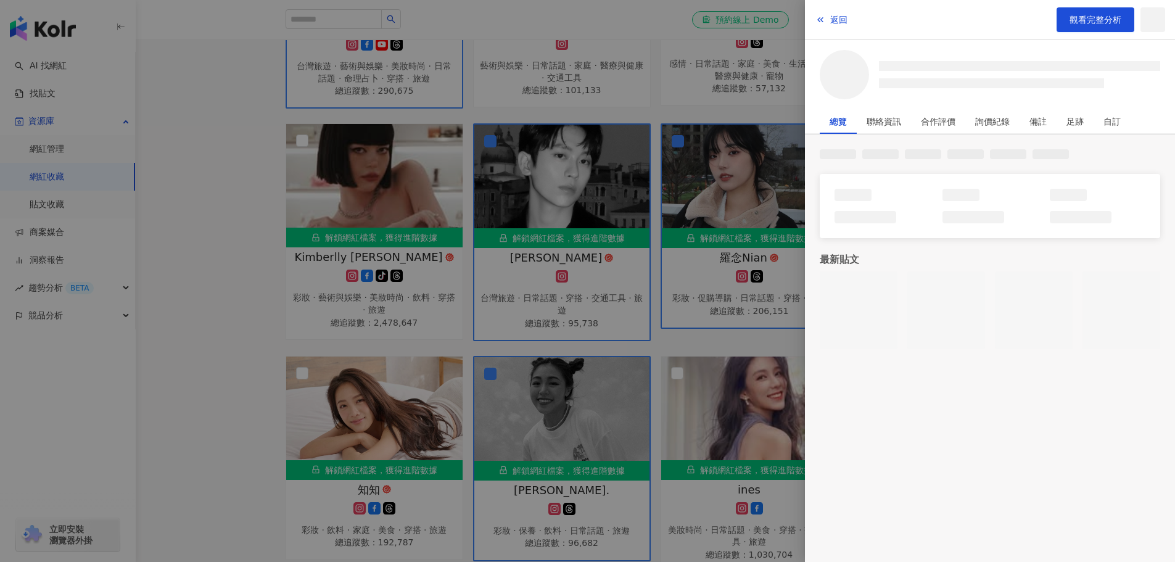
click at [699, 337] on div at bounding box center [587, 281] width 1175 height 562
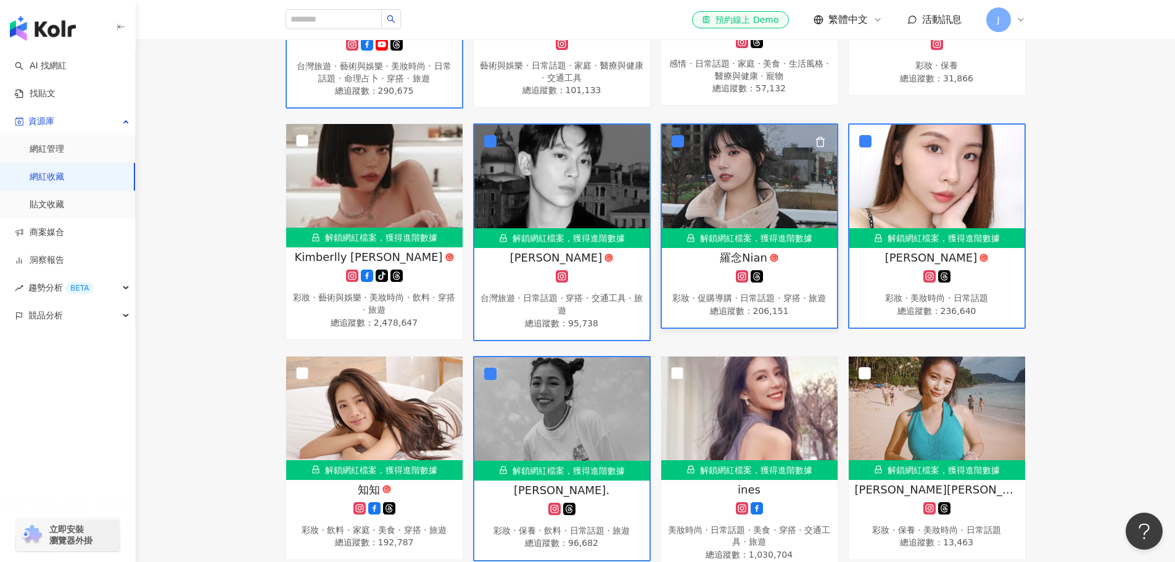
click at [690, 277] on div at bounding box center [749, 276] width 163 height 12
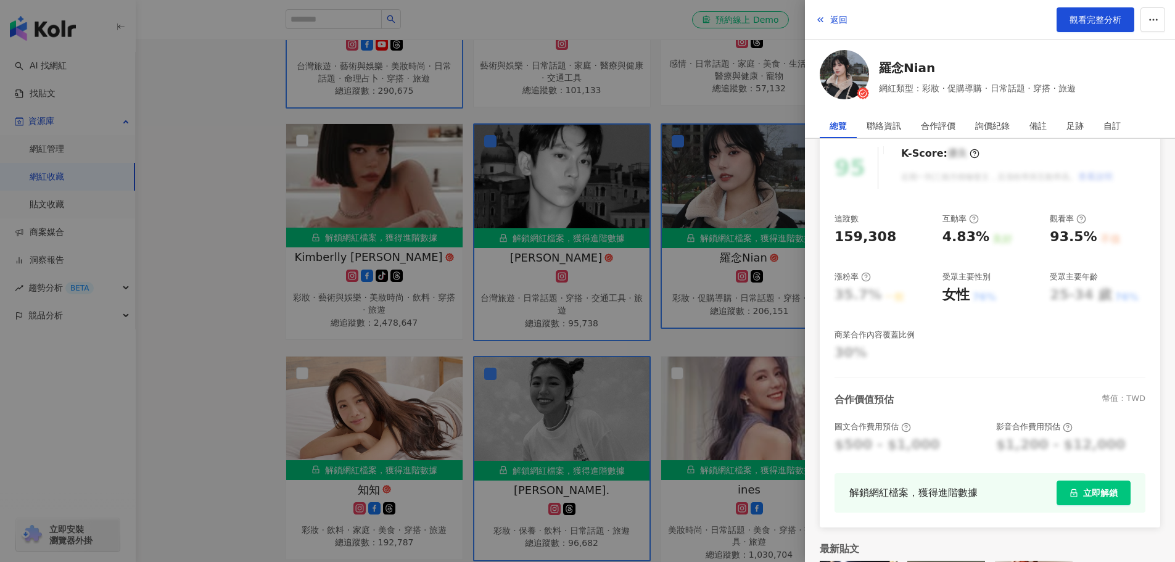
scroll to position [0, 0]
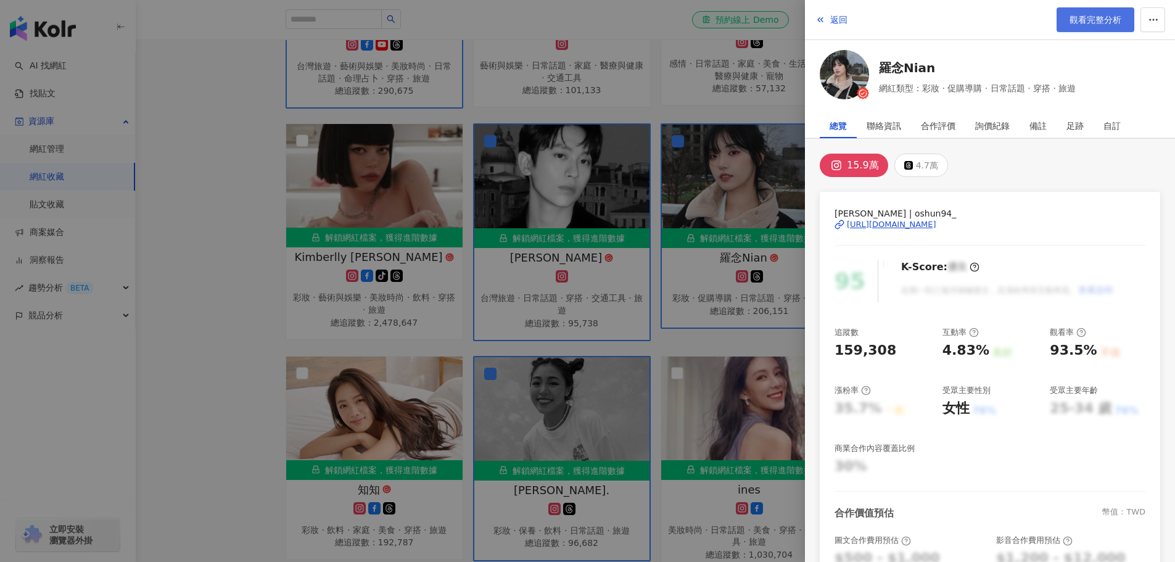
click at [1089, 25] on span "觀看完整分析" at bounding box center [1095, 20] width 52 height 10
click at [878, 224] on div "[URL][DOMAIN_NAME]" at bounding box center [891, 224] width 89 height 11
click at [671, 218] on div at bounding box center [587, 281] width 1175 height 562
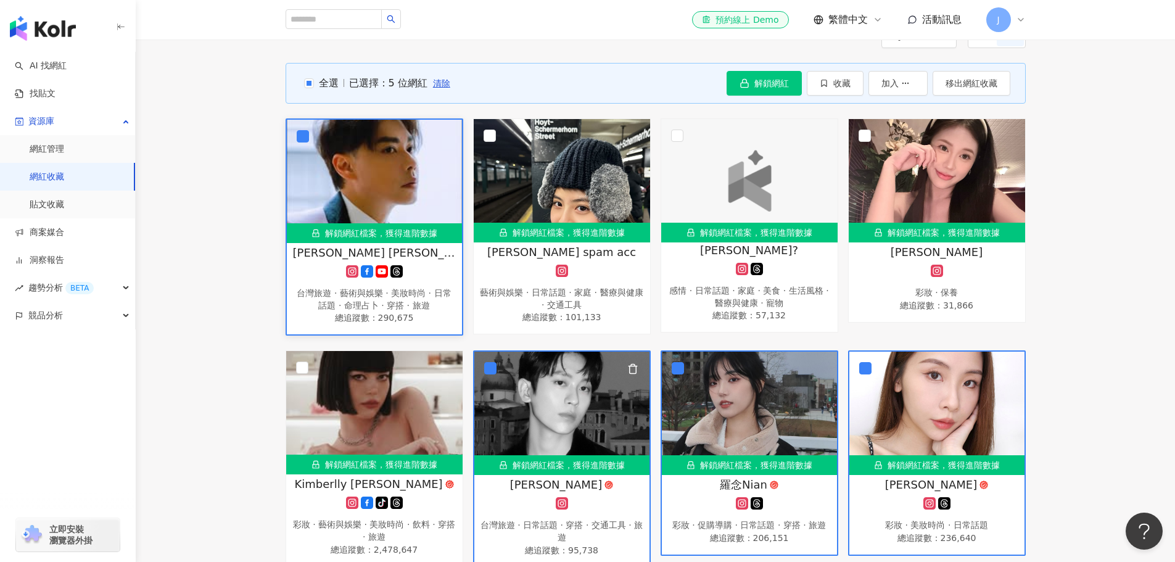
scroll to position [123, 0]
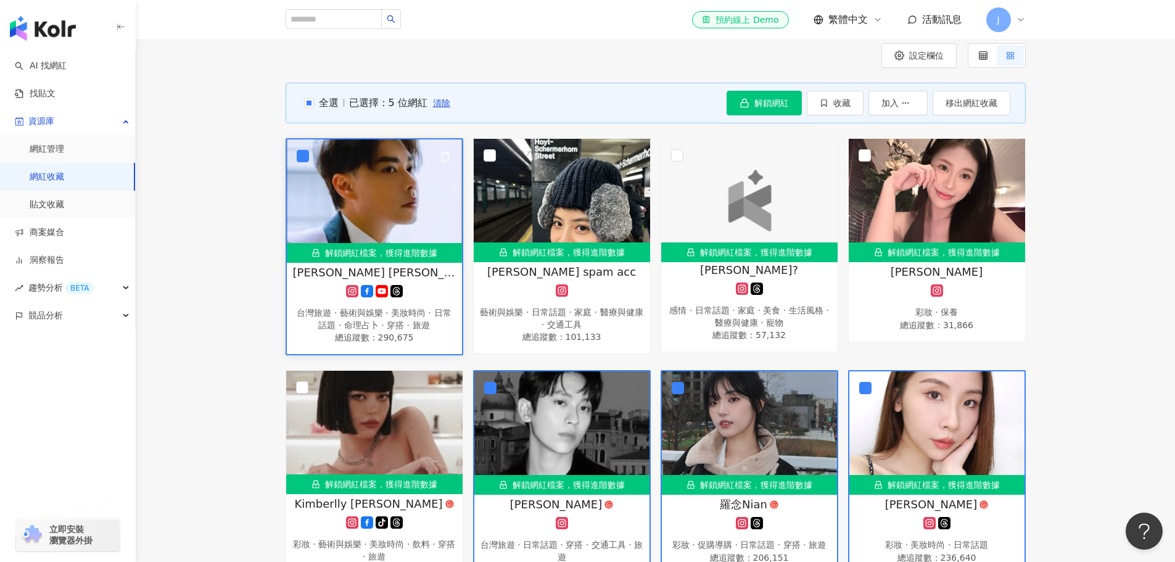
click at [330, 268] on span "李佑群老師 Yougun Lee ユウグン リ" at bounding box center [374, 272] width 163 height 15
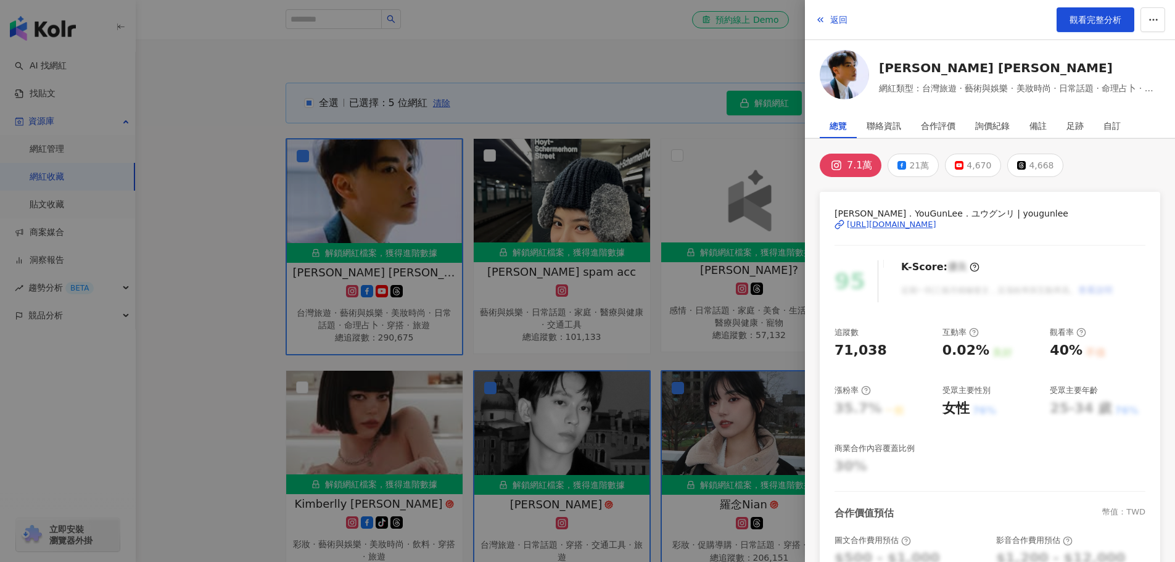
click at [936, 224] on div "https://www.instagram.com/yougunlee/" at bounding box center [891, 224] width 89 height 11
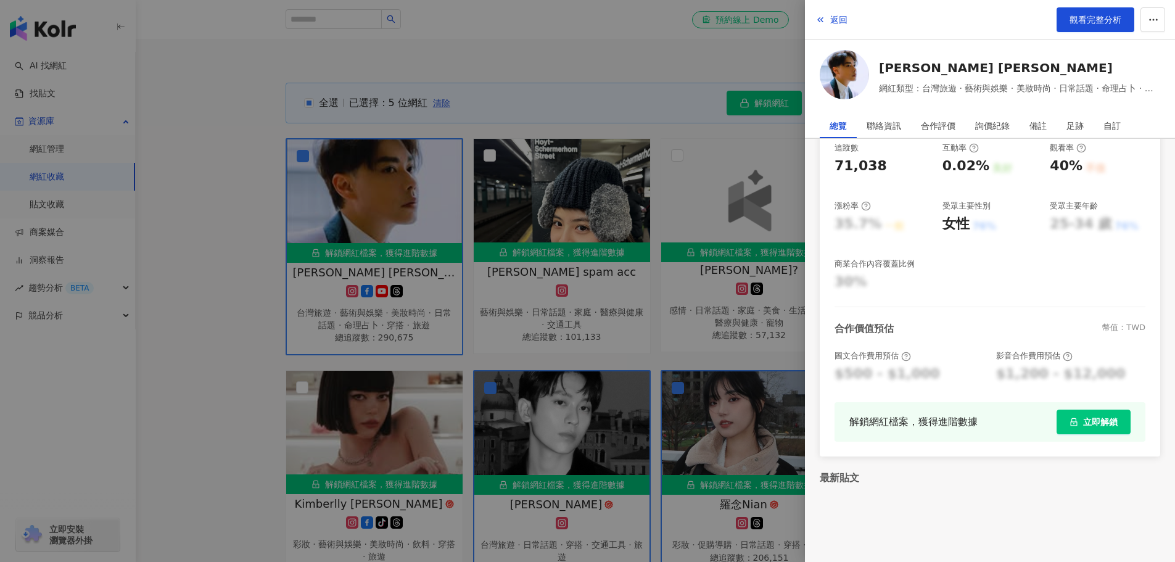
scroll to position [185, 0]
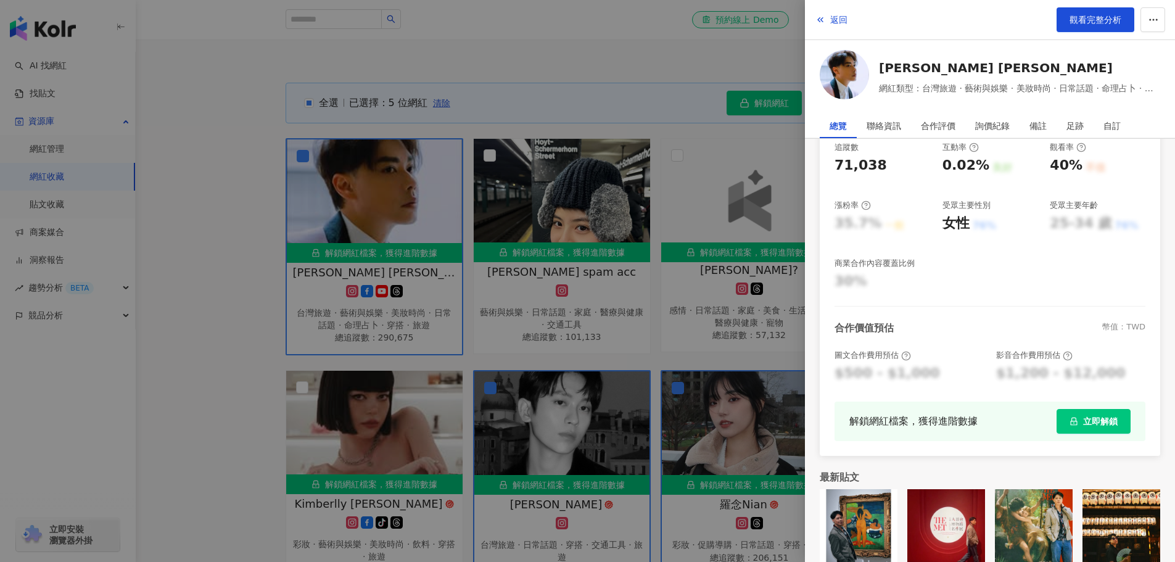
click at [646, 220] on div at bounding box center [587, 281] width 1175 height 562
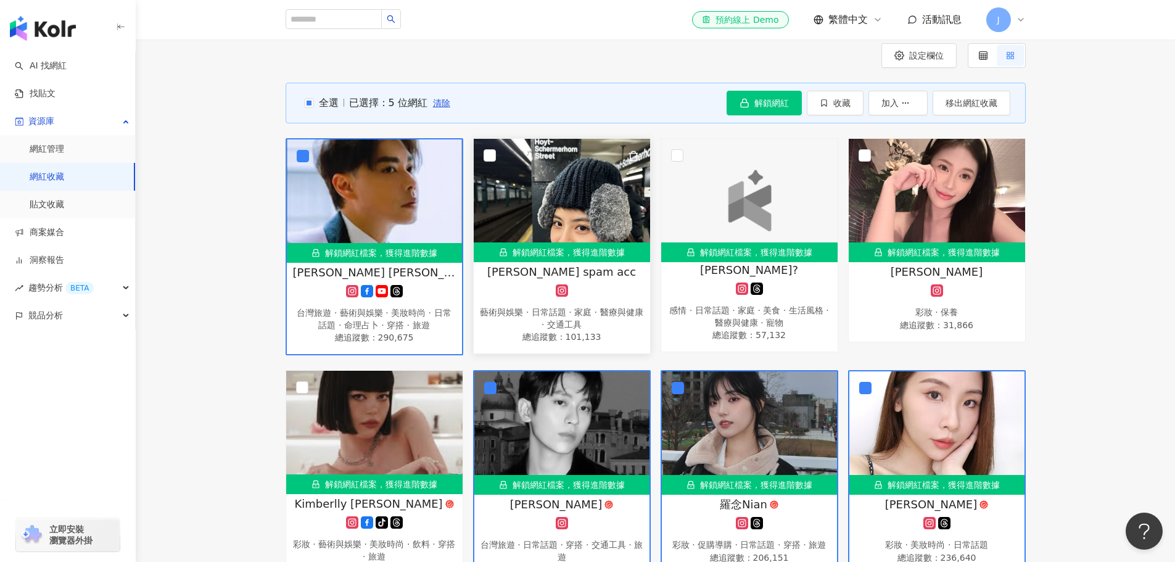
click at [595, 274] on span "Raewyn’s spam acc" at bounding box center [561, 271] width 149 height 15
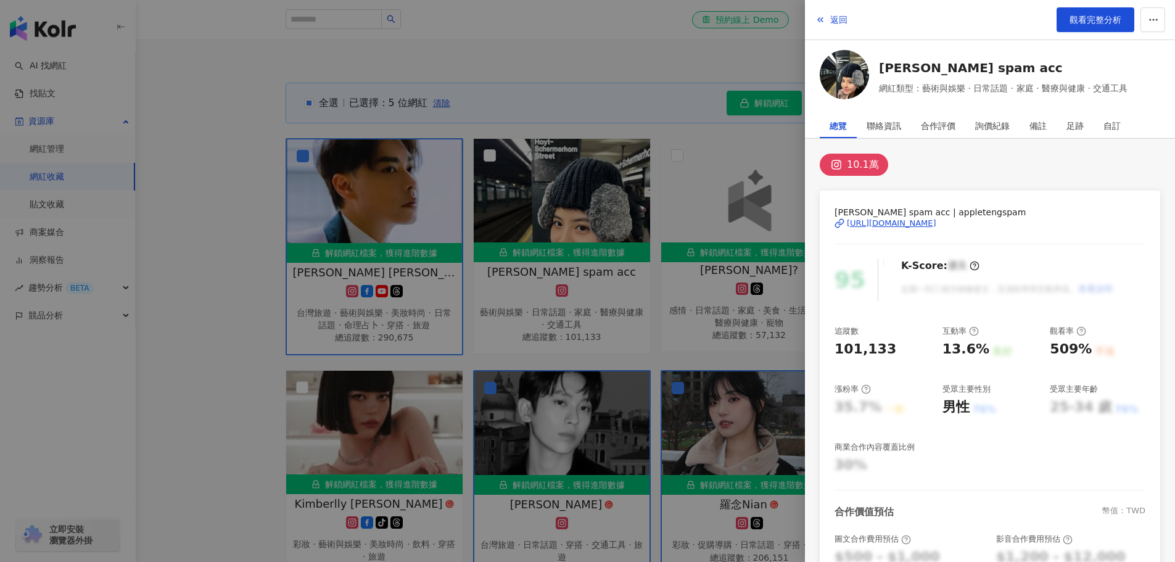
click at [936, 223] on div "https://www.instagram.com/appletengspam/" at bounding box center [891, 223] width 89 height 11
click at [710, 305] on div at bounding box center [587, 281] width 1175 height 562
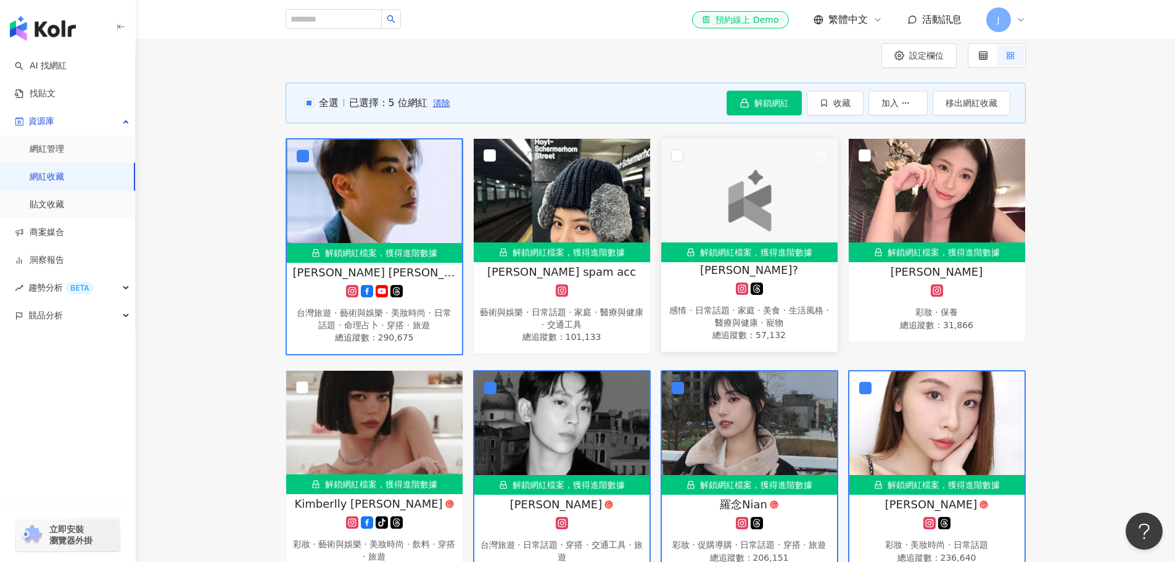
click at [762, 324] on div "感情 · 日常話題 · 家庭 · 美食 · 生活風格 · 醫療與健康 · 寵物" at bounding box center [749, 317] width 164 height 24
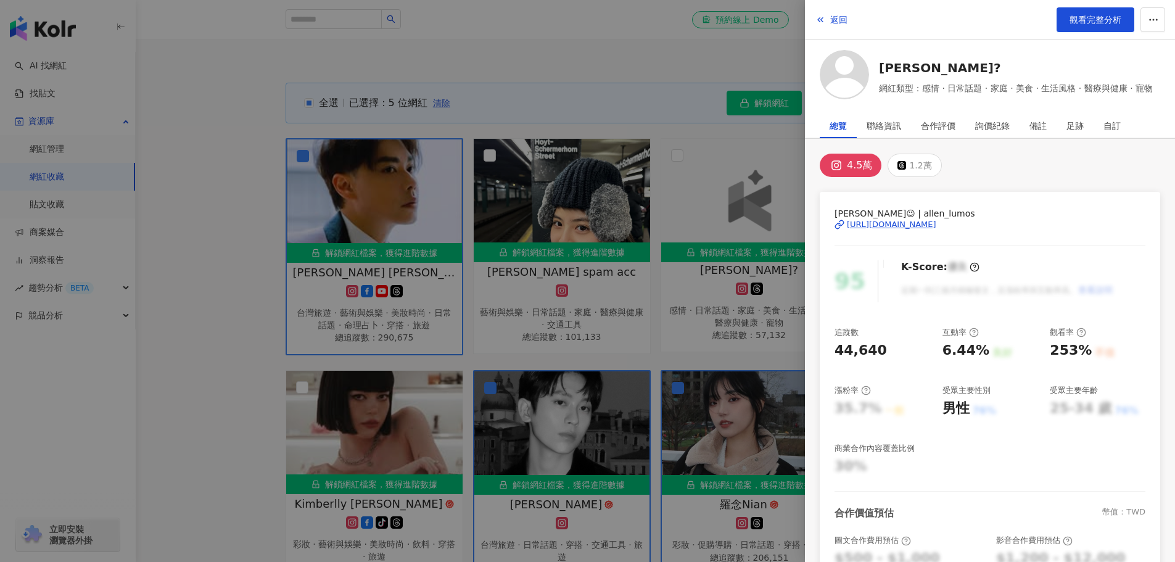
click at [906, 221] on div "https://www.instagram.com/allen_lumos/" at bounding box center [891, 224] width 89 height 11
click at [691, 306] on div at bounding box center [587, 281] width 1175 height 562
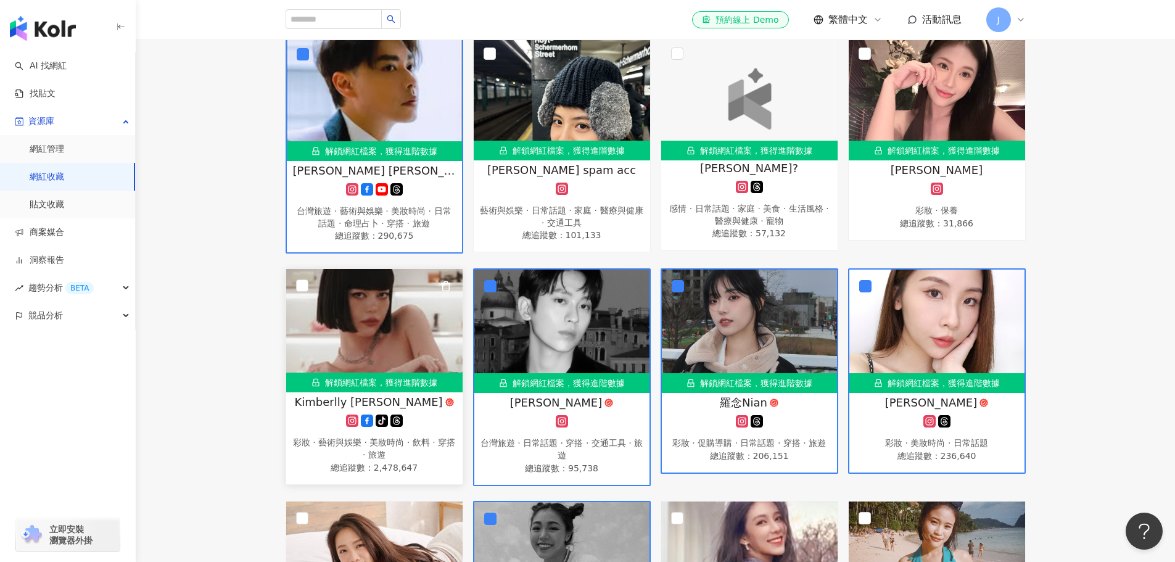
scroll to position [247, 0]
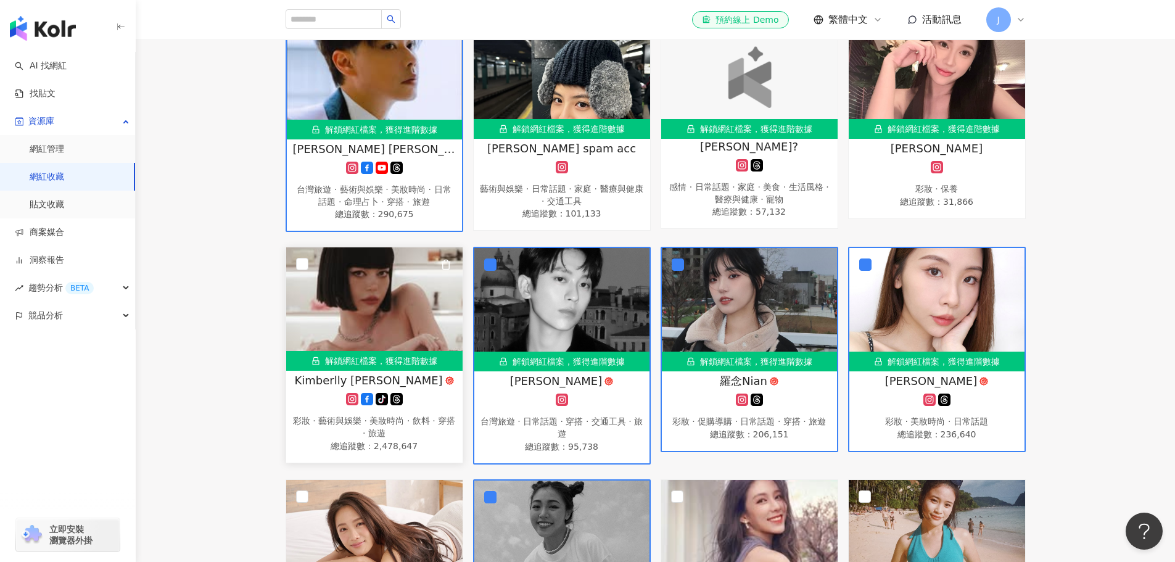
click at [406, 425] on div "彩妝 · 藝術與娛樂 · 美妝時尚 · 飲料 · 穿搭 · 旅遊" at bounding box center [374, 427] width 164 height 24
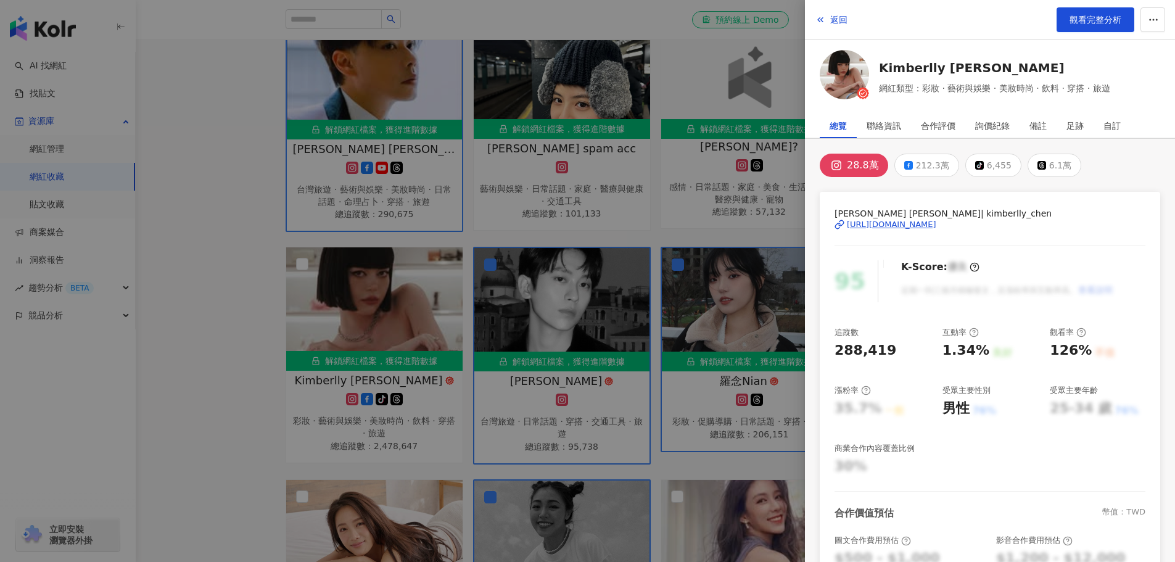
click at [910, 226] on div "https://www.instagram.com/kimberlly_chen/" at bounding box center [891, 224] width 89 height 11
click at [1075, 10] on link "觀看完整分析" at bounding box center [1095, 19] width 78 height 25
click at [602, 388] on div at bounding box center [587, 281] width 1175 height 562
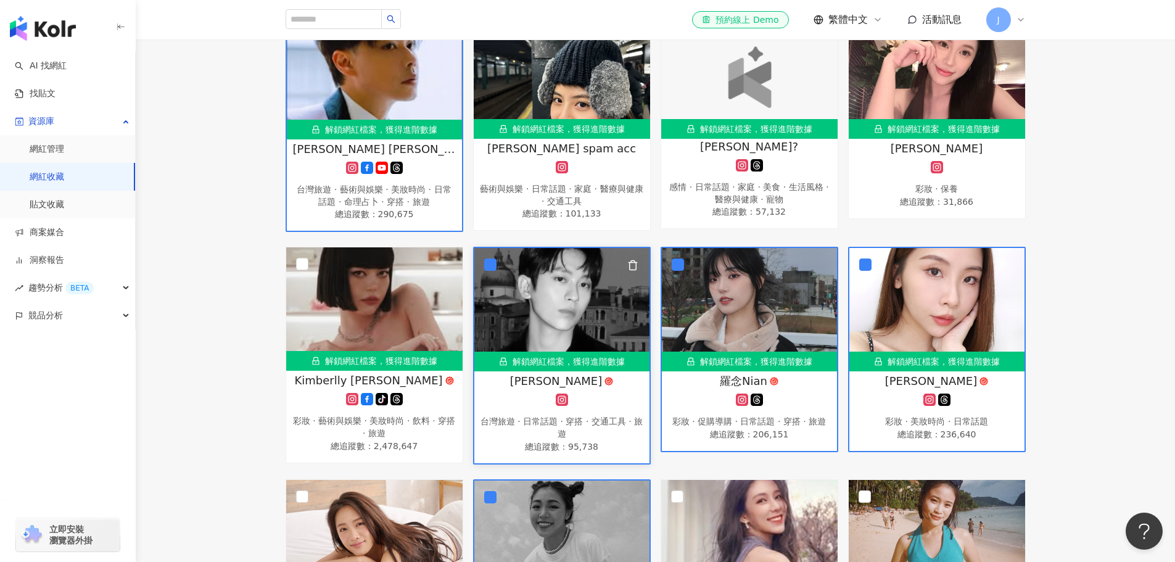
click at [509, 271] on img at bounding box center [561, 309] width 175 height 123
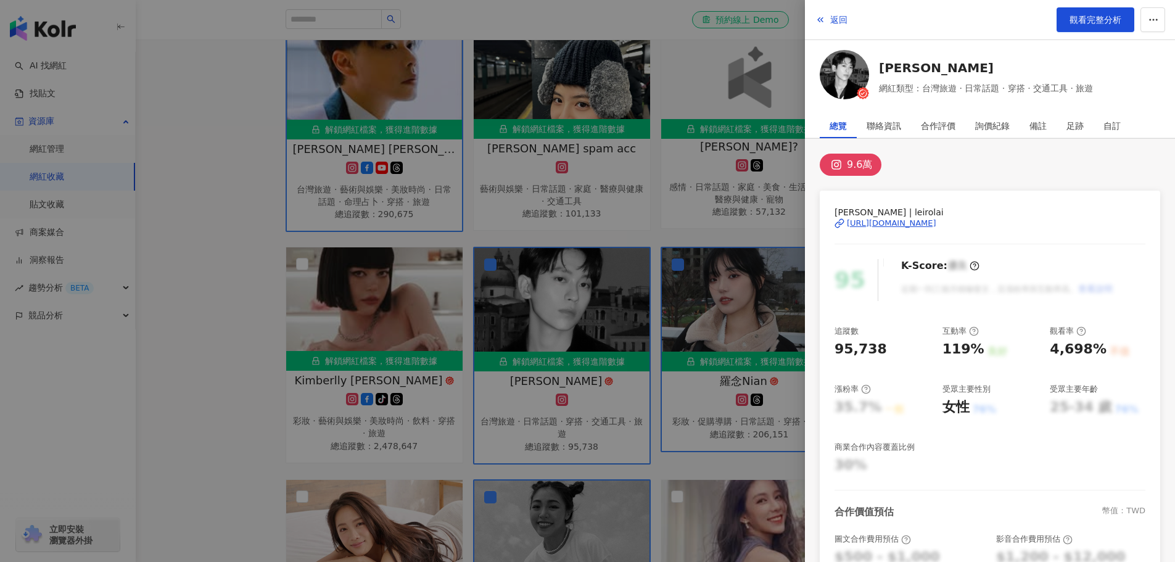
click at [922, 218] on div "https://www.instagram.com/leirolai/" at bounding box center [891, 223] width 89 height 11
click at [642, 361] on div at bounding box center [587, 281] width 1175 height 562
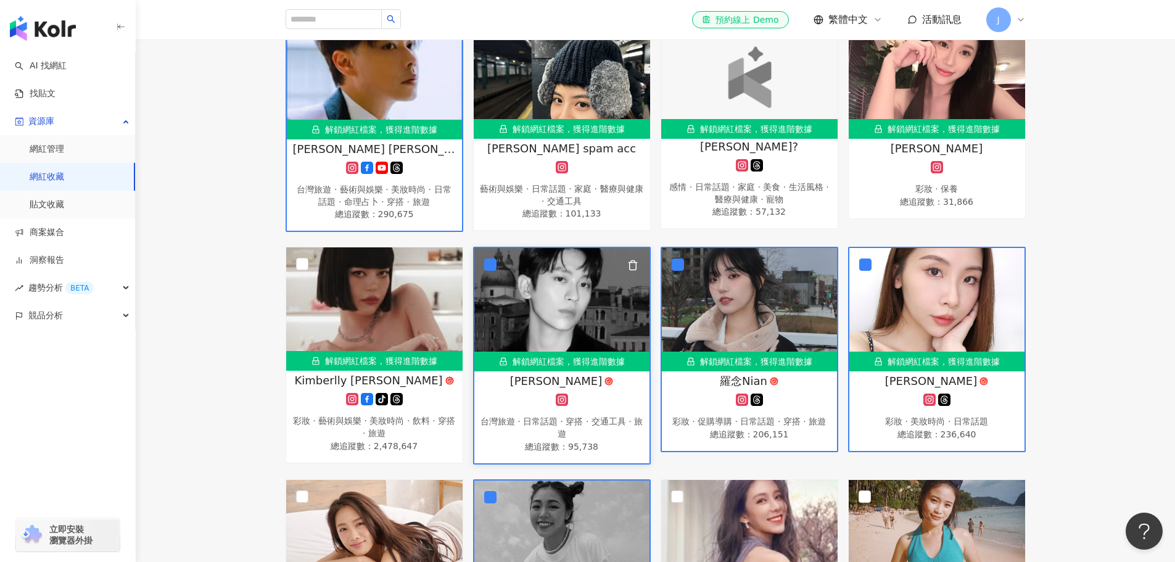
click at [483, 261] on img at bounding box center [561, 309] width 175 height 123
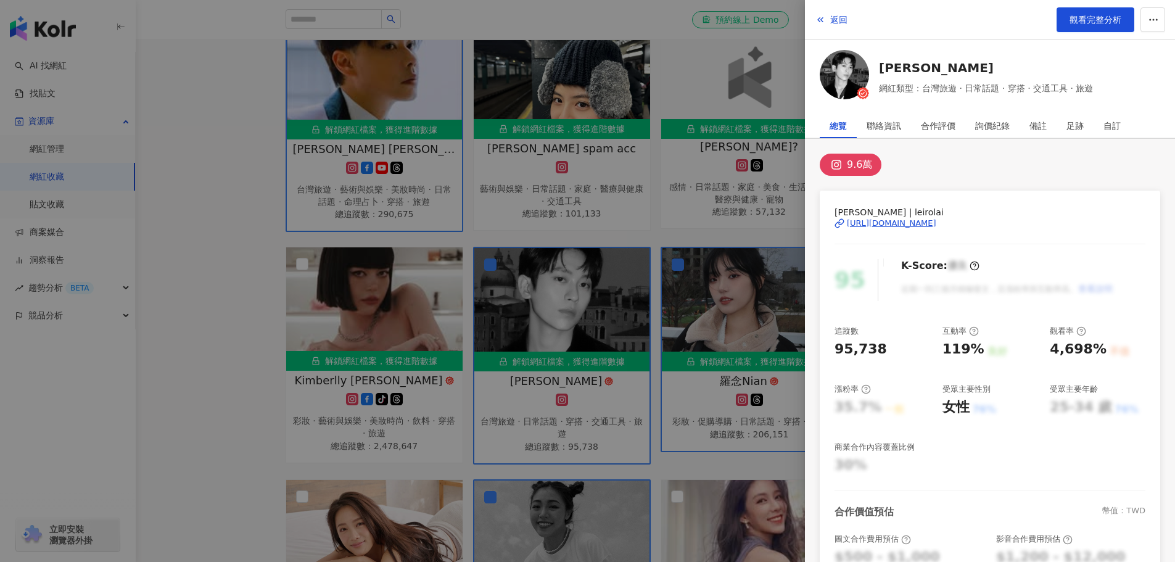
click at [261, 185] on div at bounding box center [587, 281] width 1175 height 562
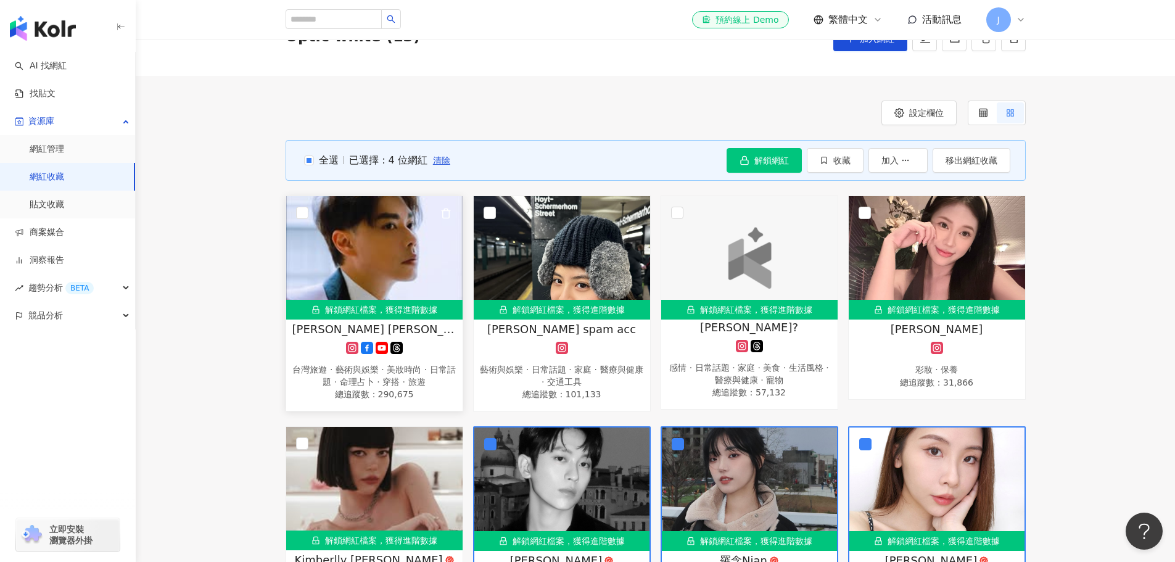
scroll to position [185, 0]
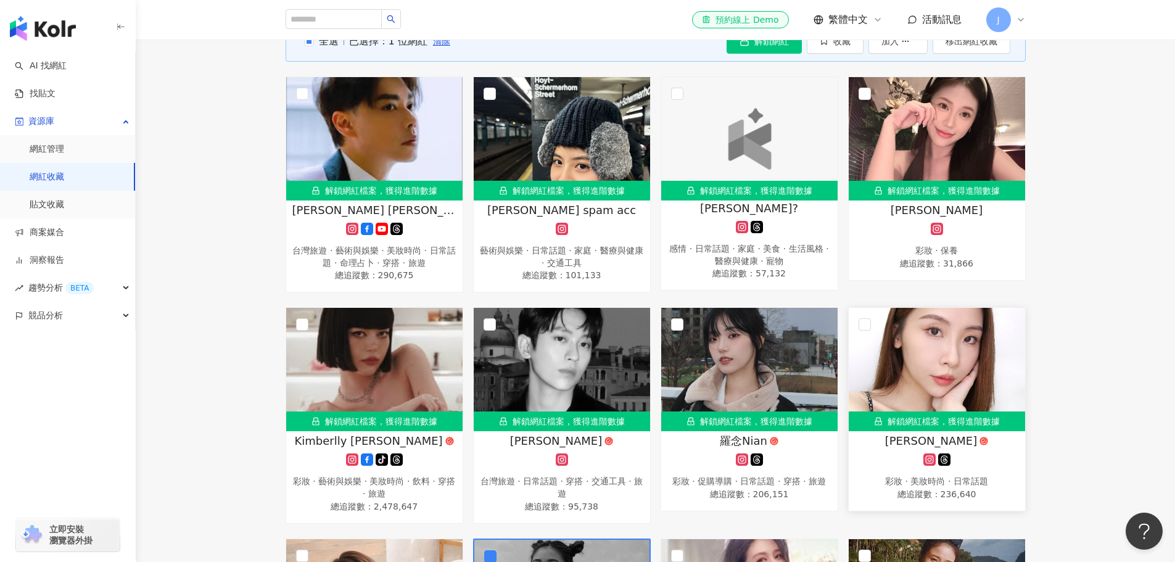
click at [880, 444] on div "CHICHI綺綺" at bounding box center [937, 440] width 164 height 15
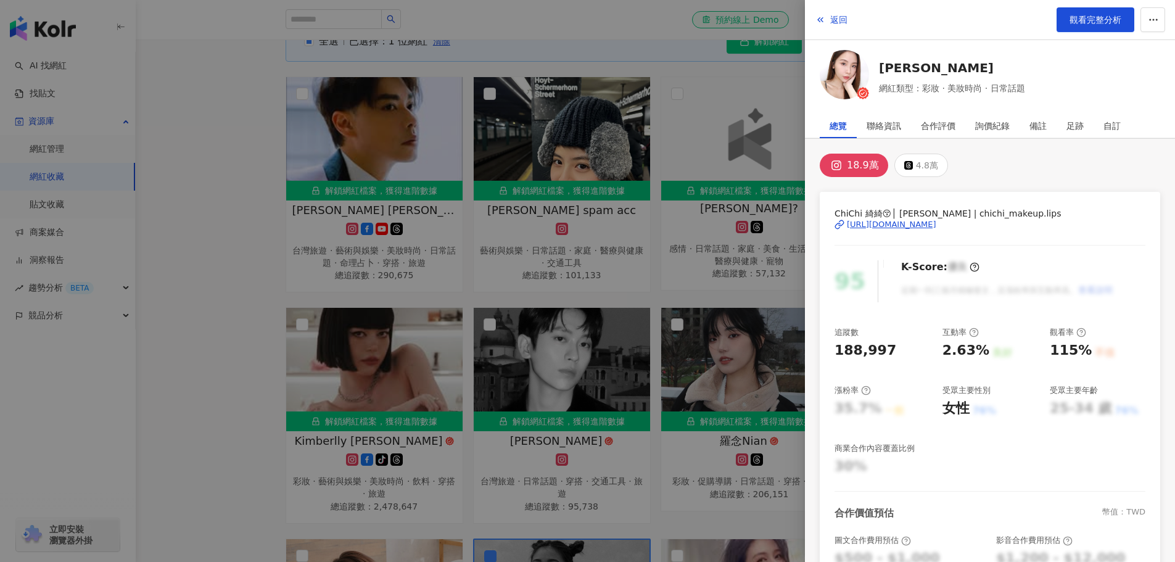
click at [893, 226] on div "https://www.instagram.com/chichi_makeup.lips/" at bounding box center [891, 224] width 89 height 11
click at [582, 397] on div at bounding box center [587, 281] width 1175 height 562
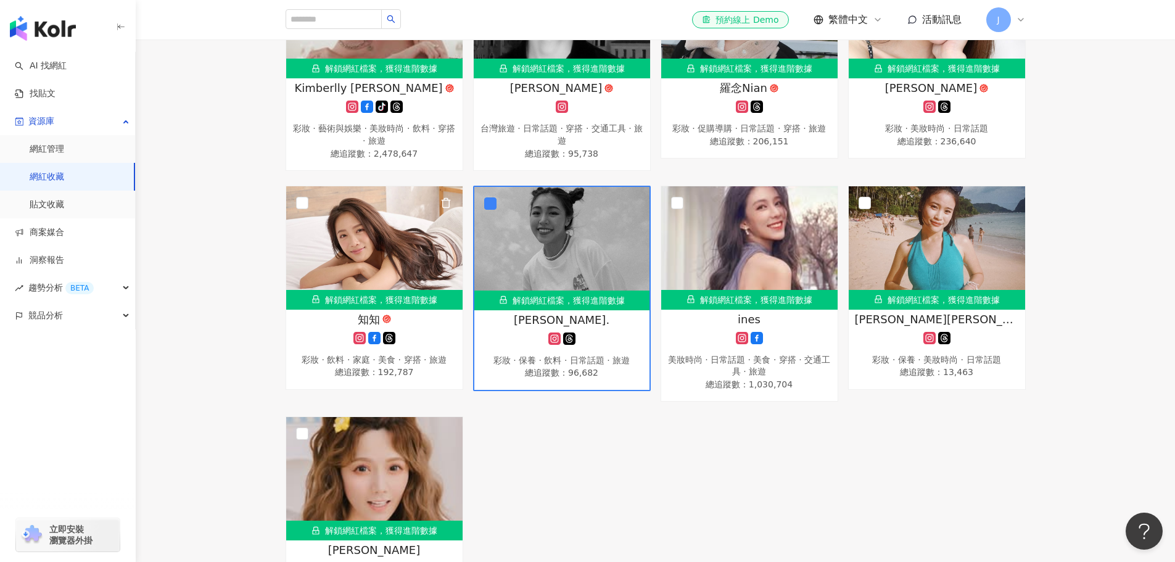
scroll to position [555, 0]
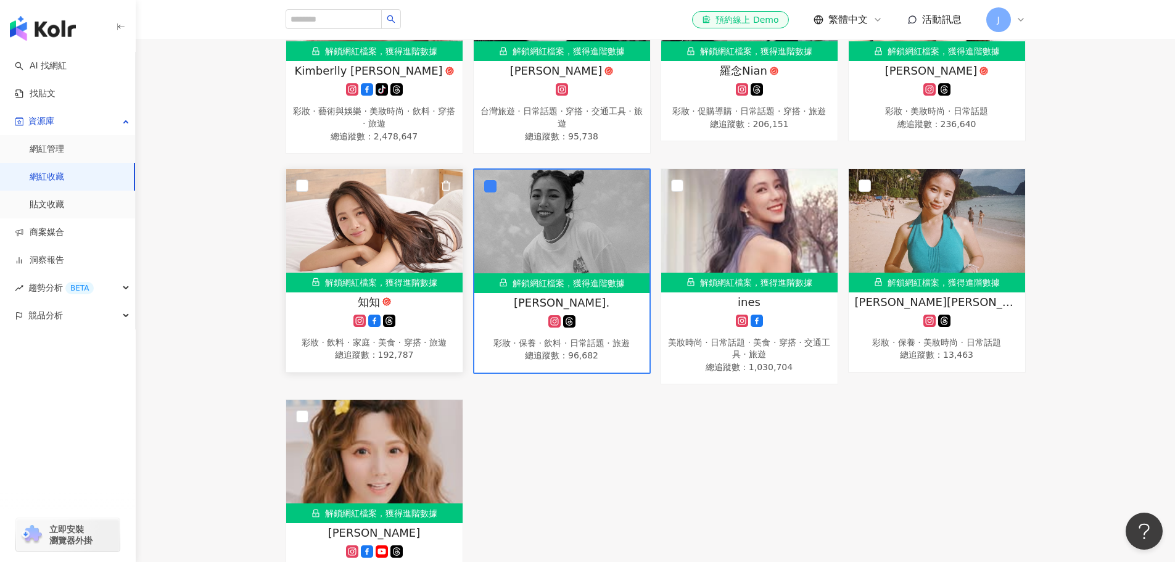
click at [364, 302] on span "知知" at bounding box center [369, 301] width 22 height 15
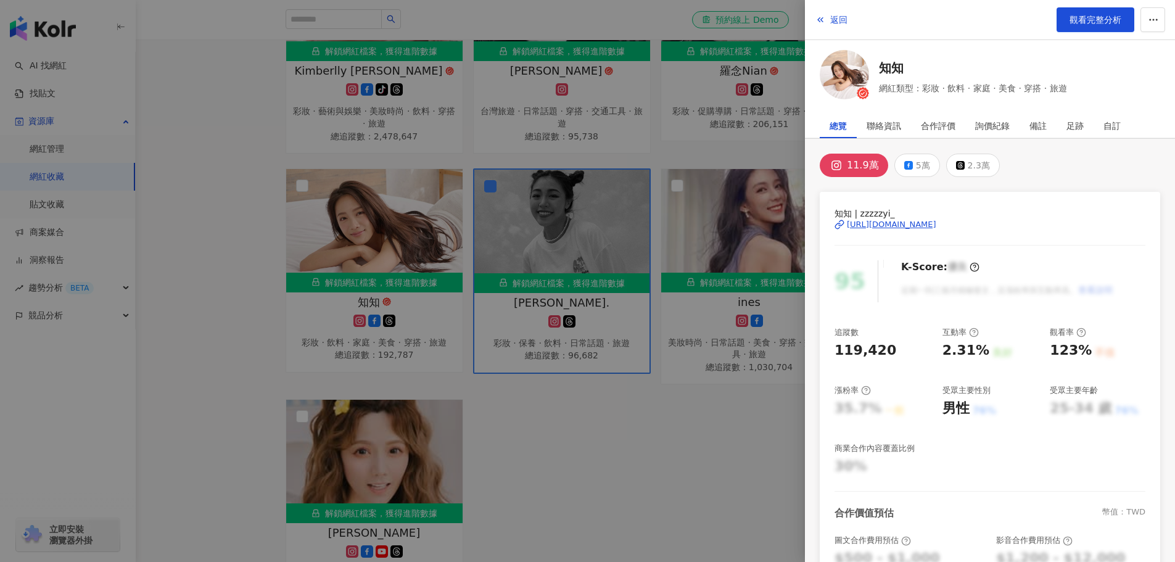
click at [890, 224] on div "https://www.instagram.com/zzzzzyi_/" at bounding box center [891, 224] width 89 height 11
click at [586, 428] on div at bounding box center [587, 281] width 1175 height 562
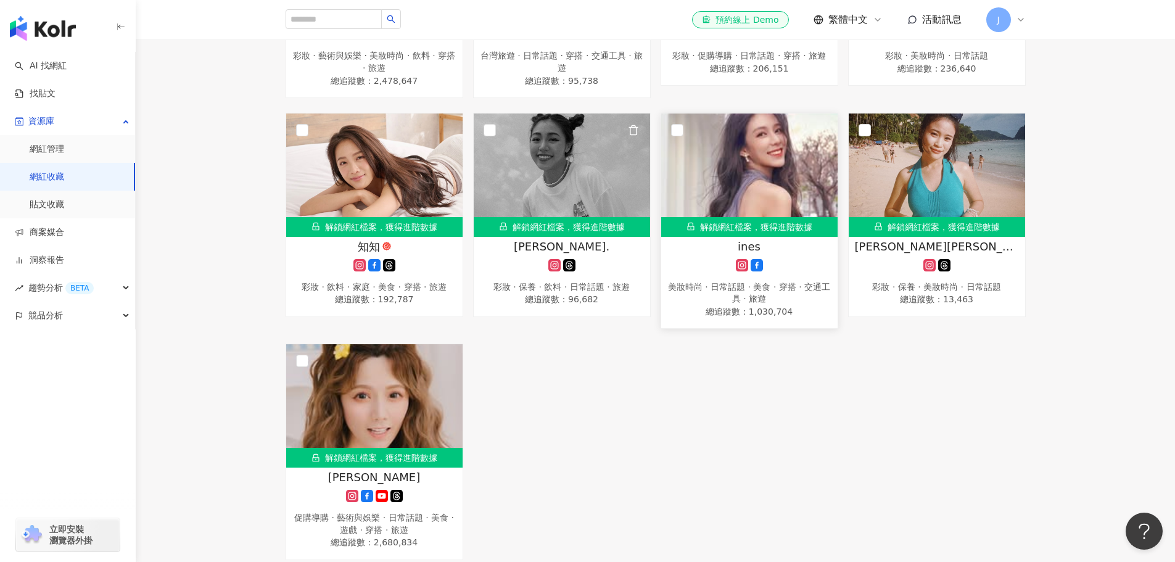
scroll to position [499, 0]
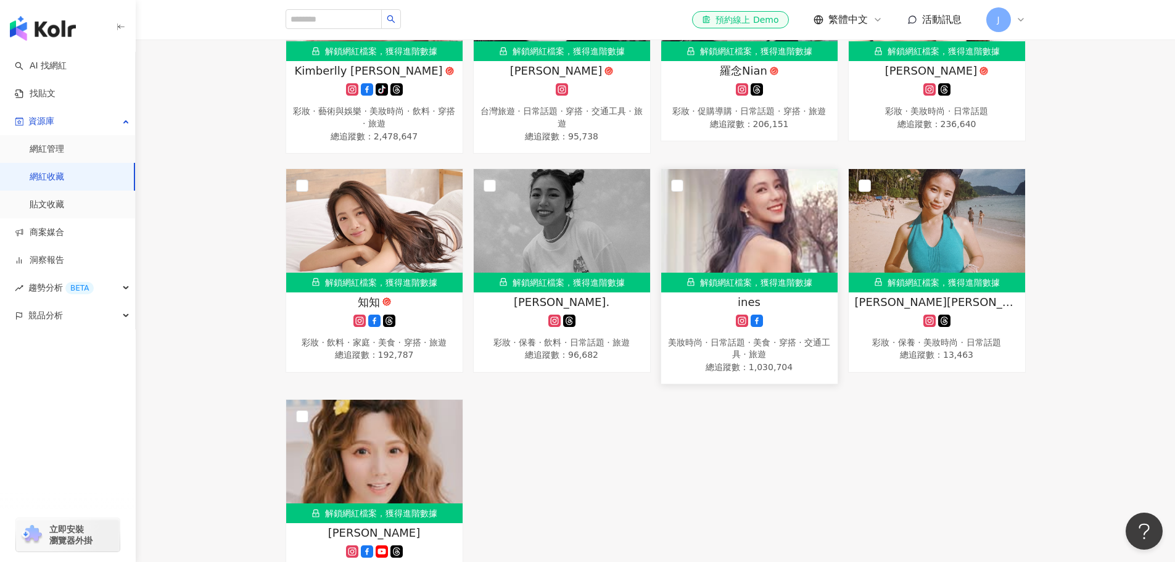
click at [702, 296] on div "ines" at bounding box center [749, 301] width 164 height 15
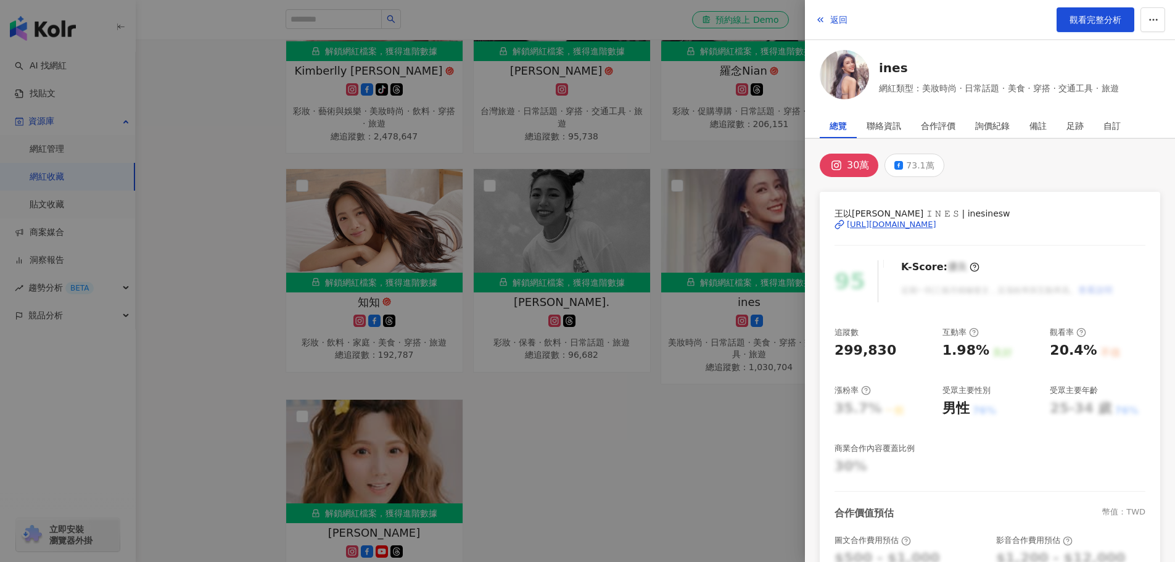
click at [896, 224] on div "https://www.instagram.com/inesinesw/" at bounding box center [891, 224] width 89 height 11
click at [721, 425] on div at bounding box center [587, 281] width 1175 height 562
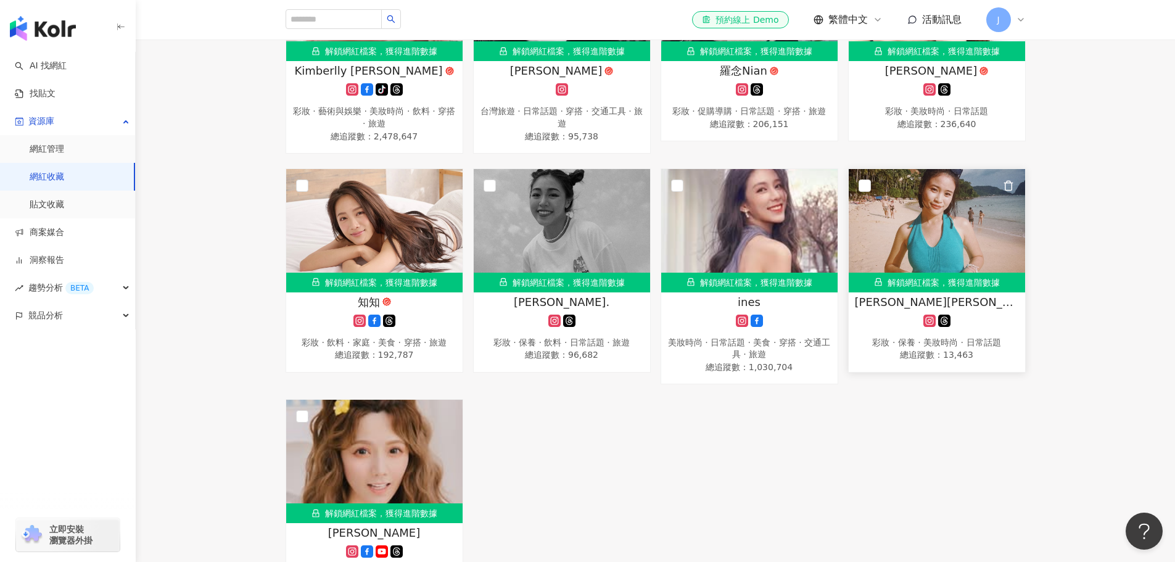
scroll to position [561, 0]
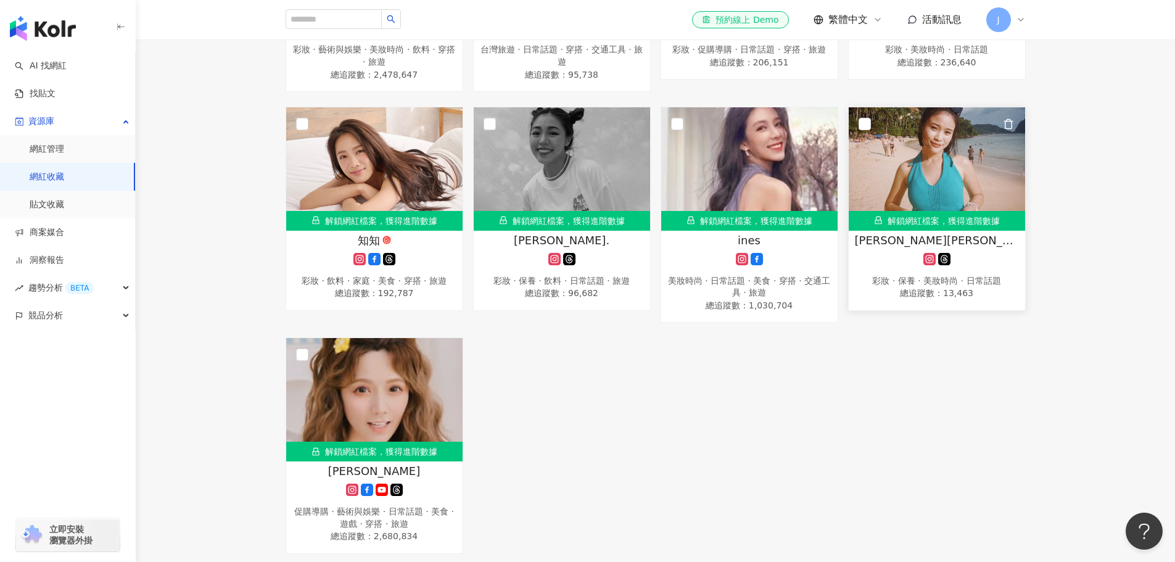
click at [873, 246] on div "Annie安妮｜旅遊.生活.搞笑(story) 彩妝 · 保養 · 美妝時尚 · 日常話題 總追蹤數 ： 13,463" at bounding box center [937, 266] width 176 height 69
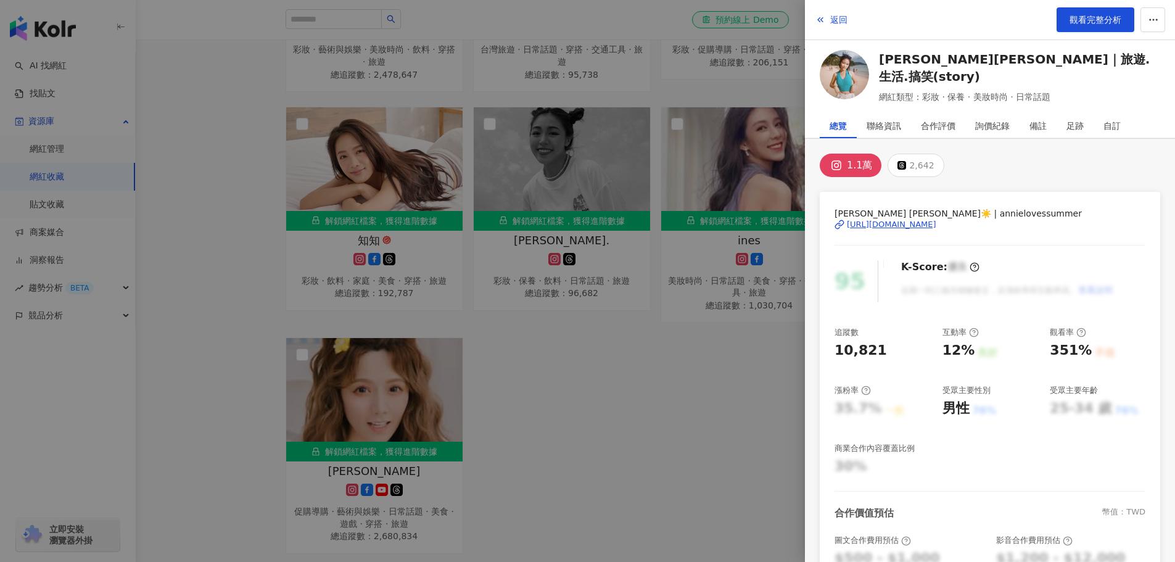
click at [913, 226] on div "https://www.instagram.com/annielovessummer/" at bounding box center [891, 224] width 89 height 11
click at [609, 384] on div at bounding box center [587, 281] width 1175 height 562
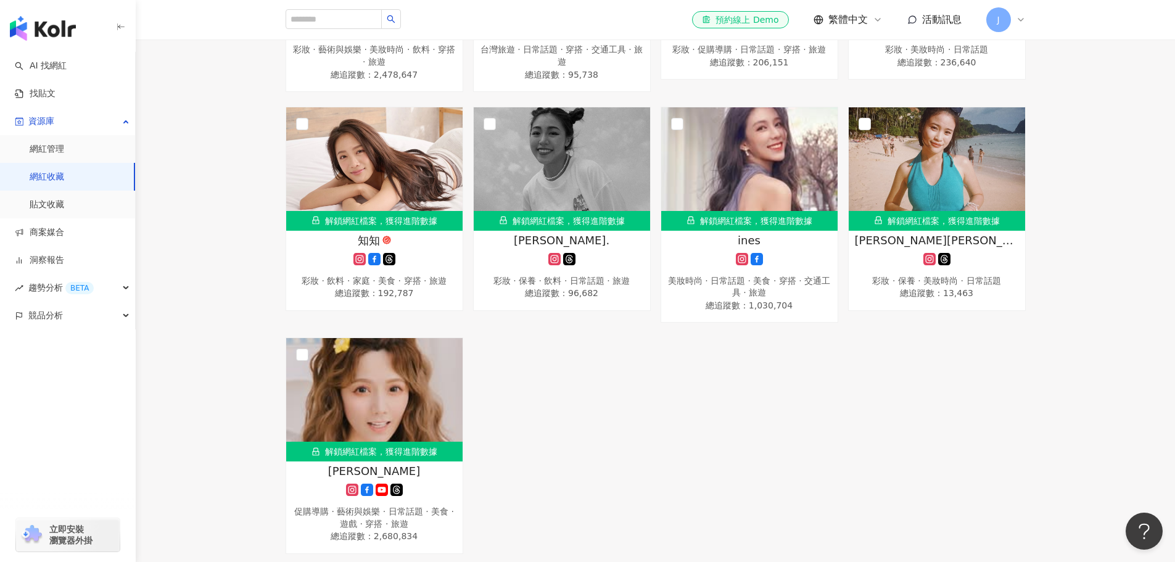
scroll to position [499, 0]
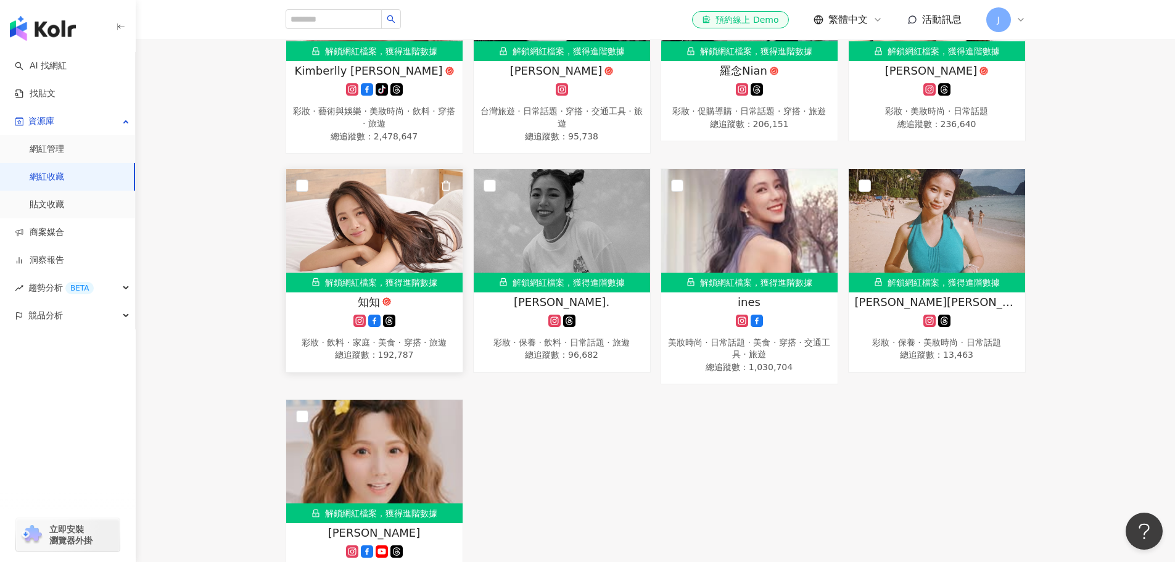
click at [371, 301] on span "知知" at bounding box center [369, 301] width 22 height 15
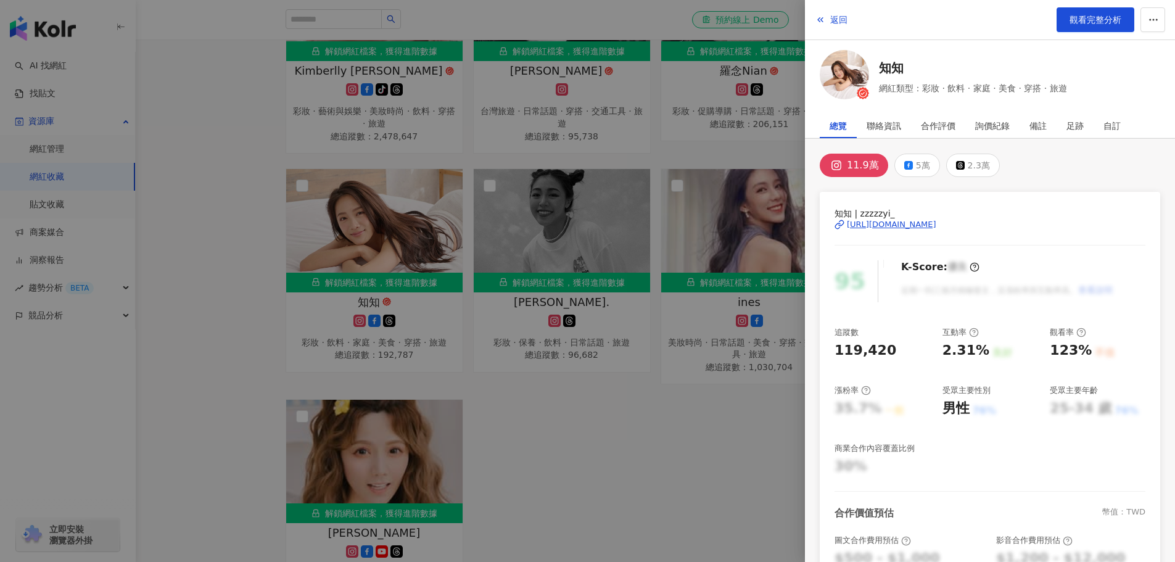
click at [617, 445] on div at bounding box center [587, 281] width 1175 height 562
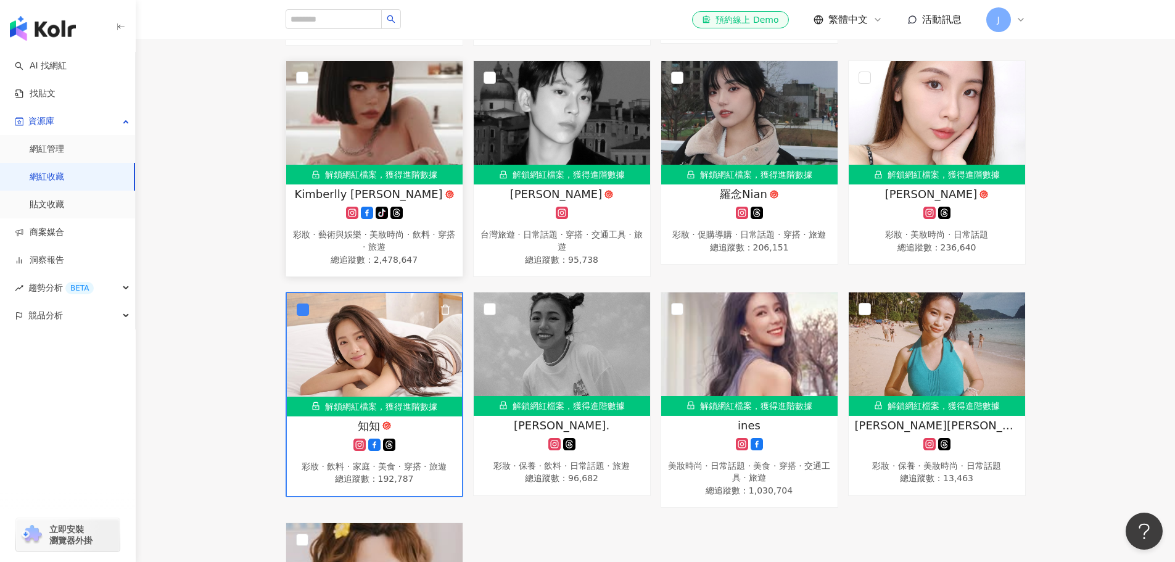
scroll to position [370, 0]
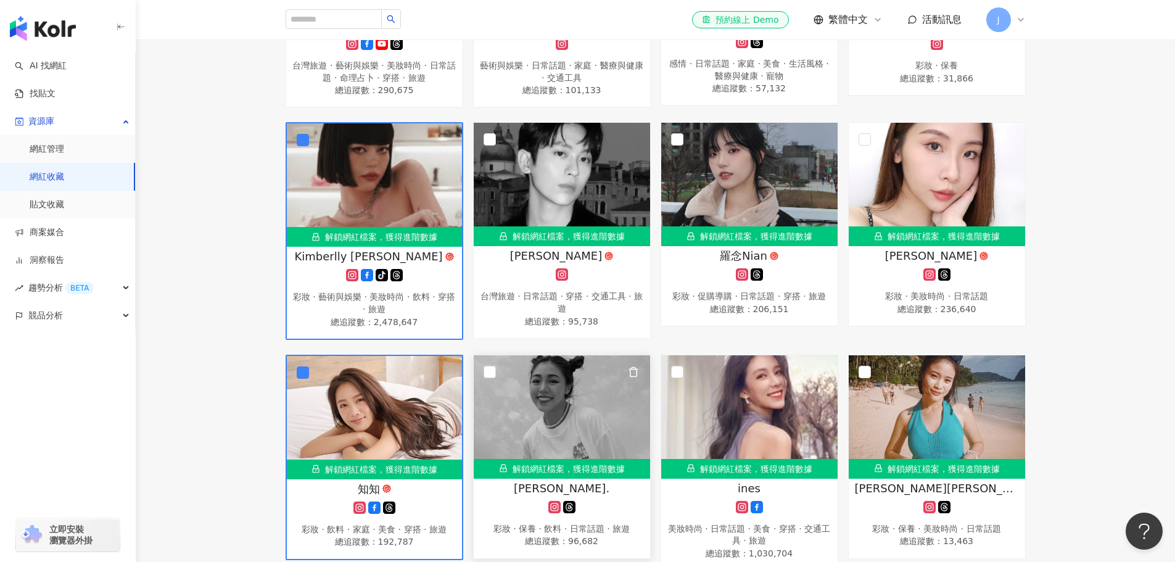
click at [533, 469] on div "解鎖網紅檔案，獲得進階數據" at bounding box center [562, 469] width 176 height 20
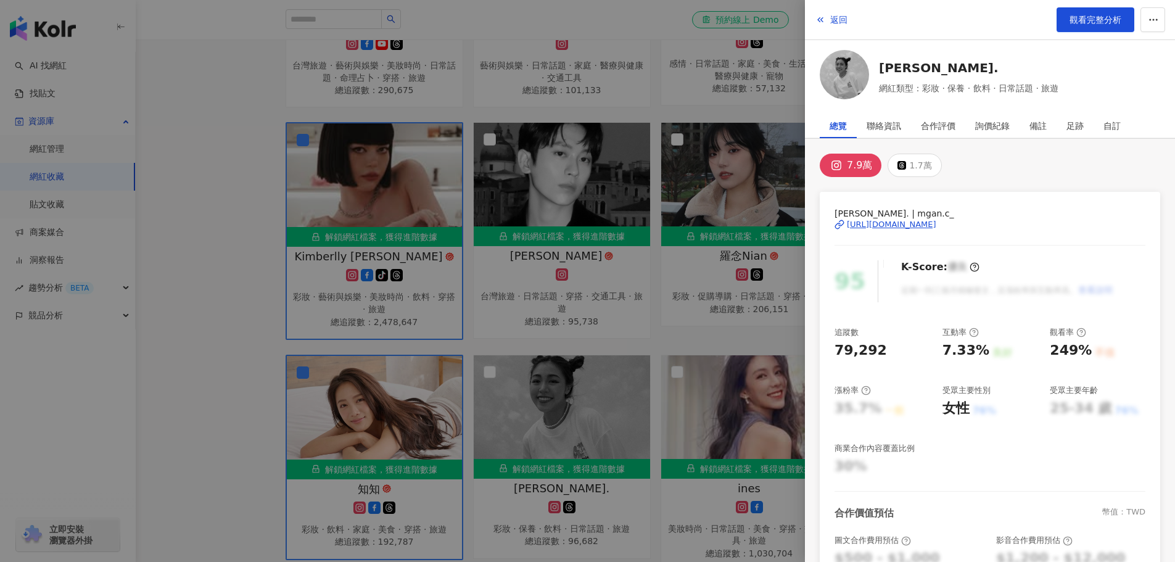
click at [914, 223] on div "https://www.instagram.com/mgan.c_/" at bounding box center [891, 224] width 89 height 11
click at [639, 429] on div at bounding box center [587, 281] width 1175 height 562
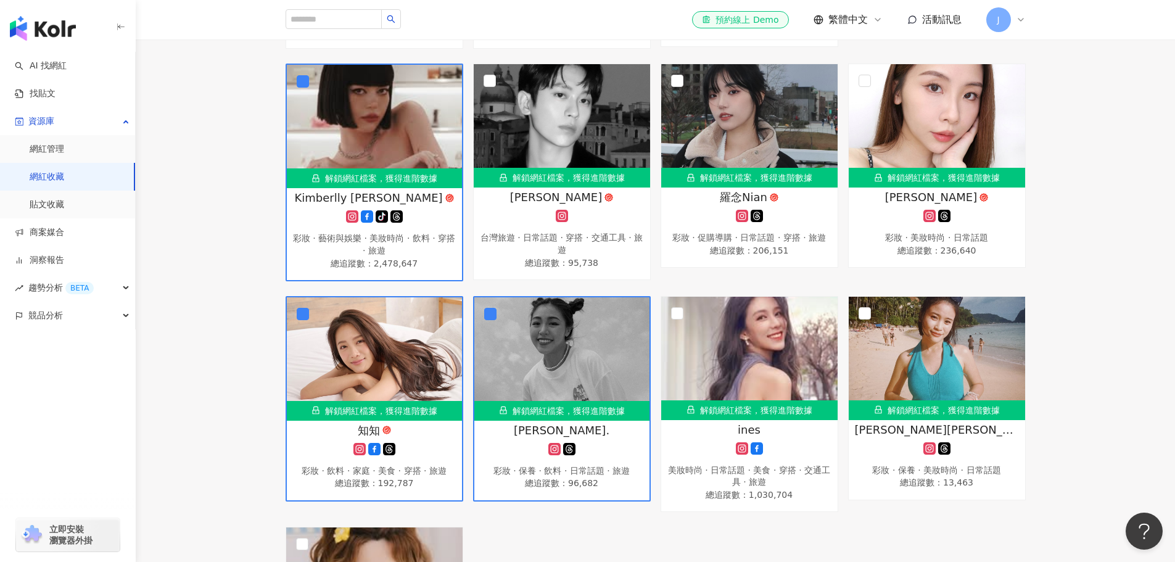
scroll to position [432, 0]
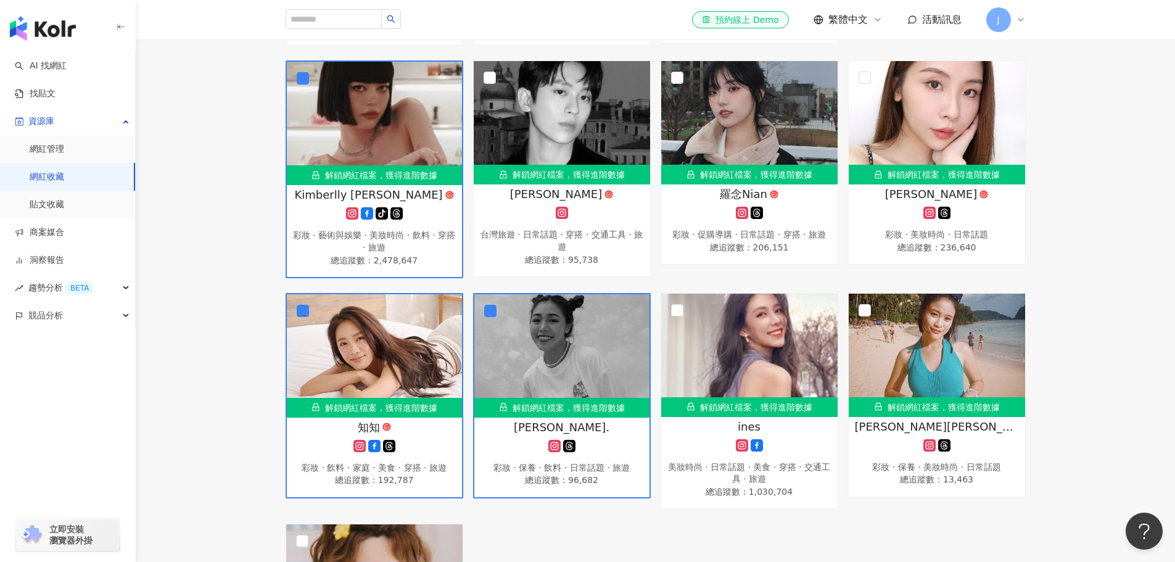
click at [210, 207] on div "全選 已選擇：3 位網紅 清除 解鎖網紅 收藏 加入 移出網紅收藏 解鎖網紅檔案，獲得進階數據 李佑群老師 Yougun Lee ユウグン リ 台灣旅遊 · …" at bounding box center [655, 257] width 1039 height 966
